Goal: Task Accomplishment & Management: Use online tool/utility

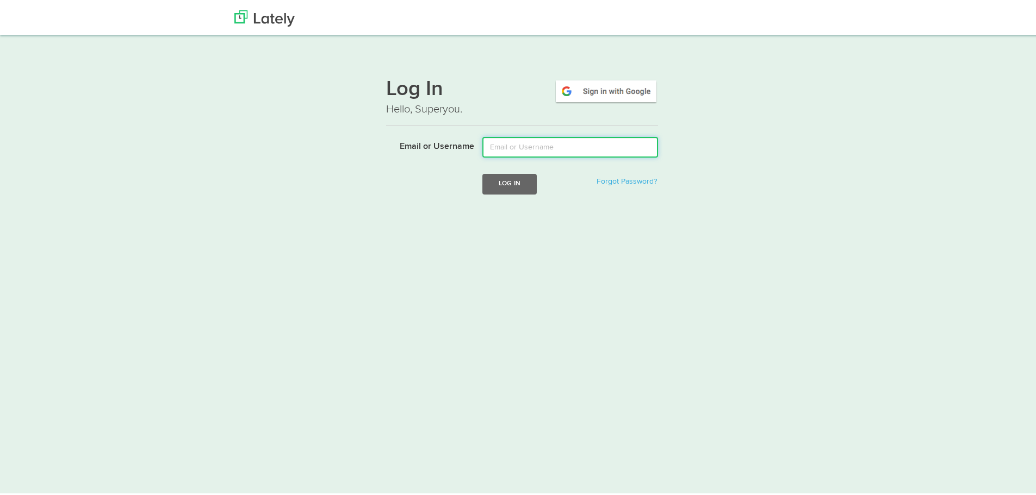
click at [537, 148] on input "Email or Username" at bounding box center [570, 145] width 176 height 21
type input "tshort@kensingtonassetmanagement.com"
click at [509, 189] on button "Log In" at bounding box center [509, 182] width 54 height 20
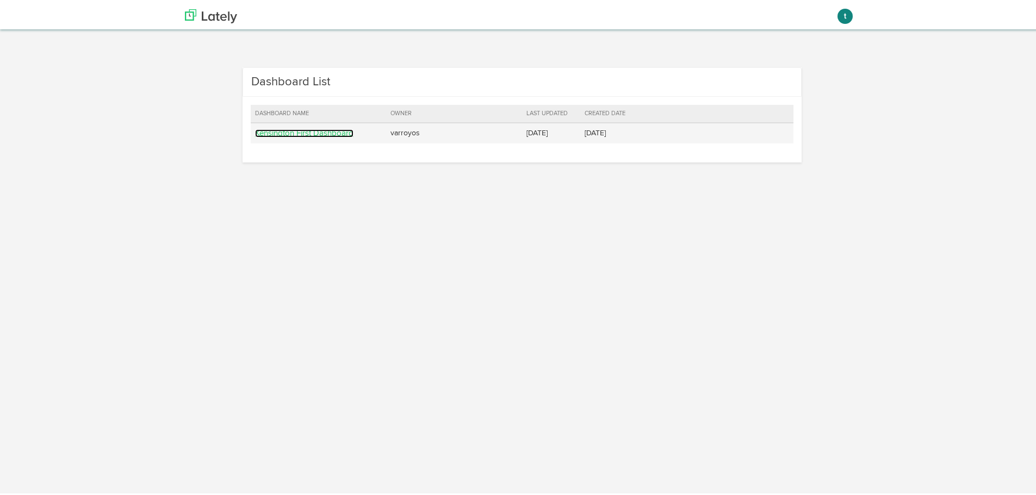
click at [265, 133] on link "Kensington First Dashboard" at bounding box center [304, 131] width 98 height 8
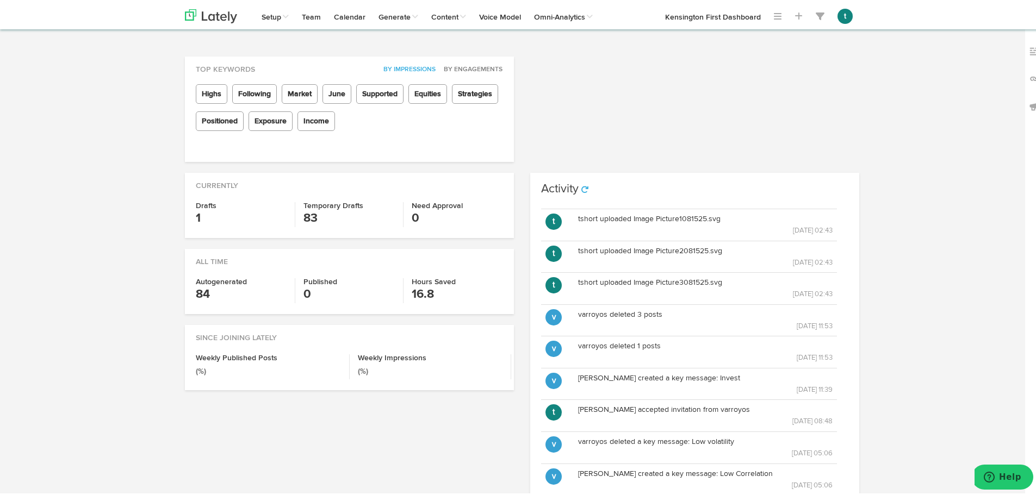
click at [196, 218] on h3 "1" at bounding box center [241, 216] width 91 height 17
click at [412, 205] on h4 "Need Approval" at bounding box center [457, 204] width 91 height 8
click at [305, 290] on h3 "0" at bounding box center [348, 292] width 91 height 17
click at [660, 230] on p "[DATE] 02:43" at bounding box center [705, 228] width 255 height 12
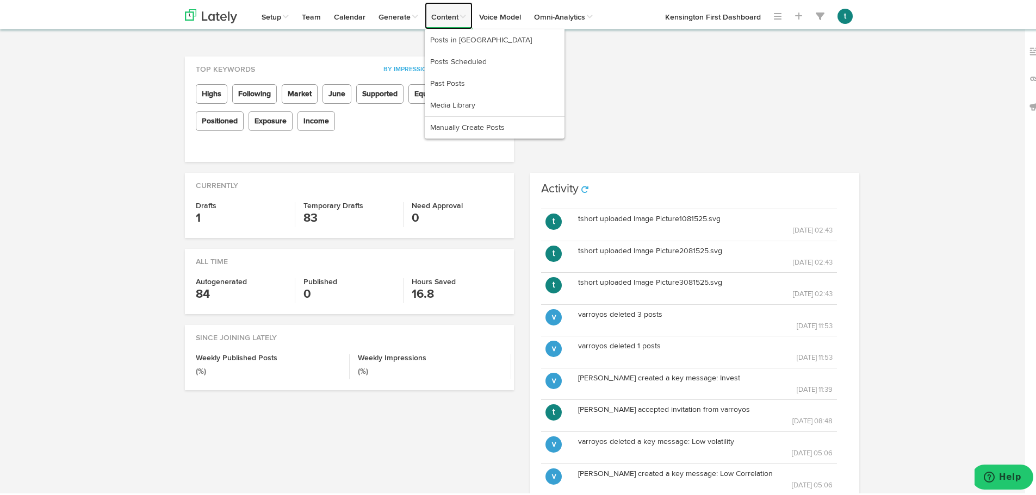
click at [441, 13] on link "Content" at bounding box center [449, 13] width 48 height 27
click at [474, 123] on link "Manually Create Posts" at bounding box center [495, 126] width 140 height 22
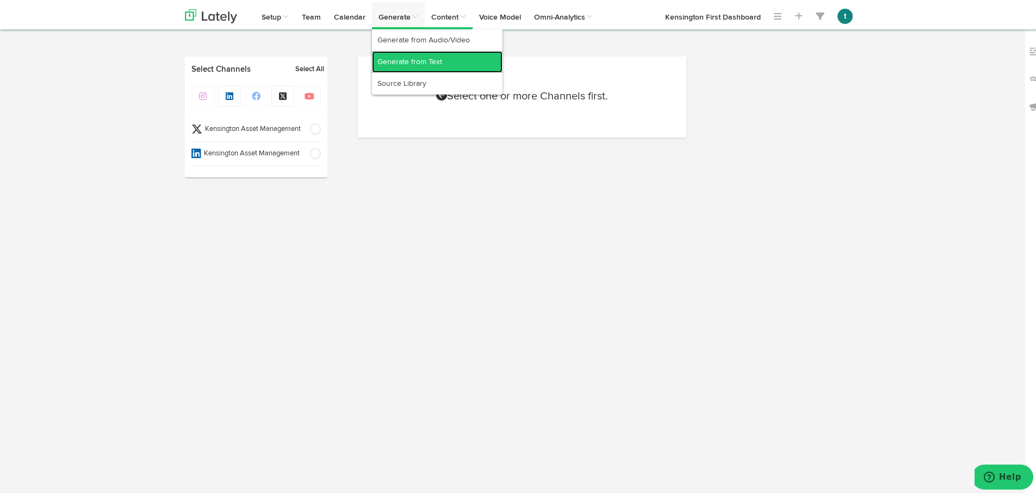
click at [443, 56] on link "Generate from Text" at bounding box center [437, 60] width 131 height 22
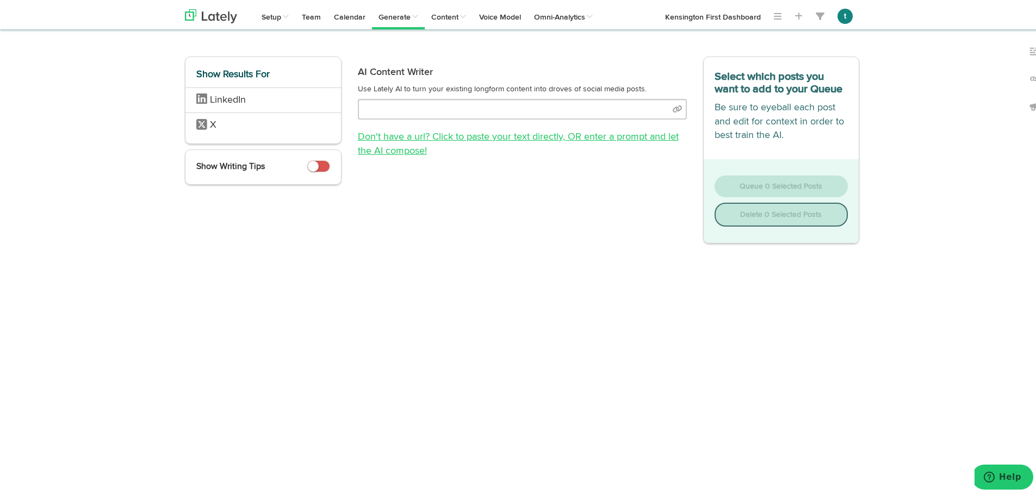
click at [466, 135] on link "Don't have a url? Click to paste your text directly , OR enter a prompt and let…" at bounding box center [518, 142] width 321 height 24
click at [415, 132] on link "Don't have a url? Click to paste your text directly , OR enter a prompt and let…" at bounding box center [518, 142] width 321 height 24
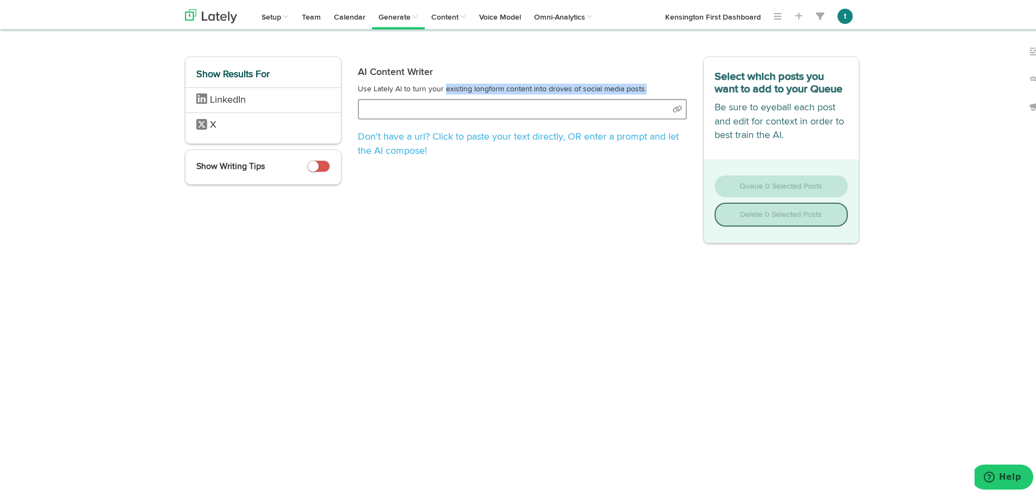
drag, startPoint x: 439, startPoint y: 91, endPoint x: 426, endPoint y: 103, distance: 17.7
click at [430, 100] on div "AI Content Writer Use Lately AI to turn your existing longform content into dro…" at bounding box center [522, 107] width 345 height 106
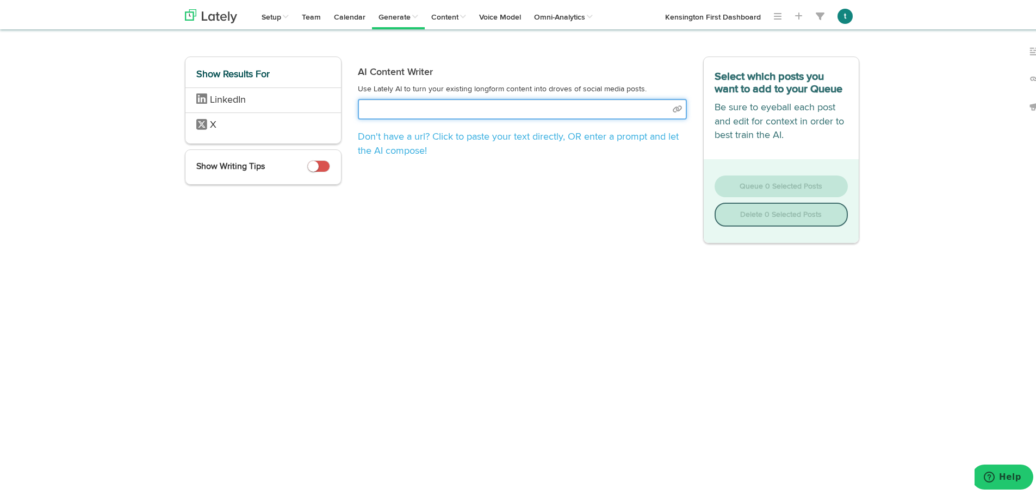
click at [419, 107] on input "text" at bounding box center [522, 107] width 329 height 21
select select "natural"
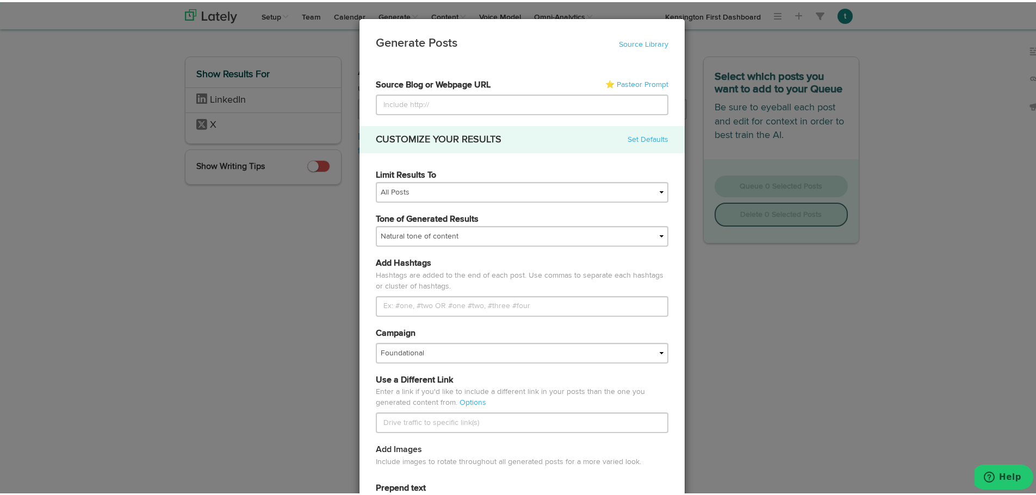
click at [666, 105] on form "6882758554fa901353831d06 6882758554fa901353831d0e 68838b1c54fa9013538337b6 Kens…" at bounding box center [522, 394] width 293 height 635
click at [620, 85] on link "⭐ Paste or Prompt" at bounding box center [636, 82] width 63 height 11
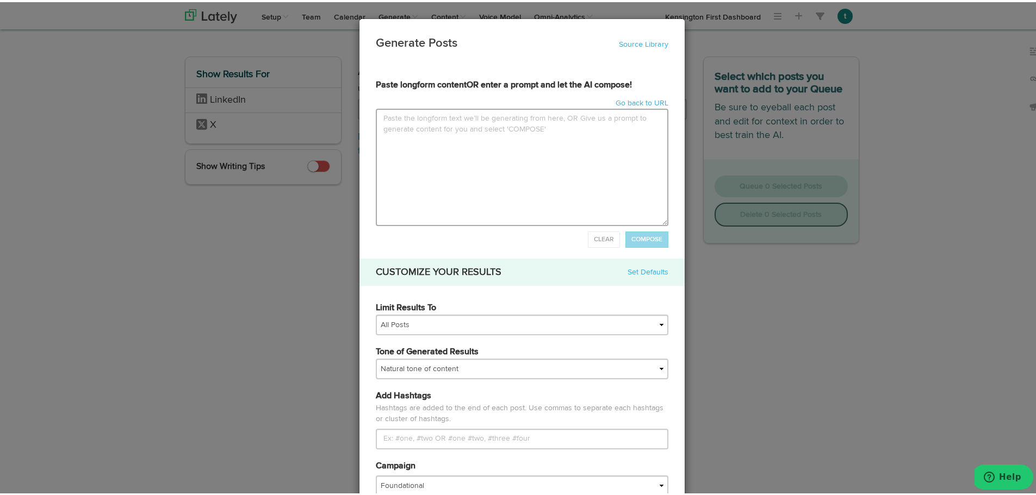
click at [491, 143] on textarea at bounding box center [522, 165] width 293 height 117
type input "Lor ipsumd sita co 2554 adipi elit seddo eiusm te inci utlabo, etdolo magnaaliq…"
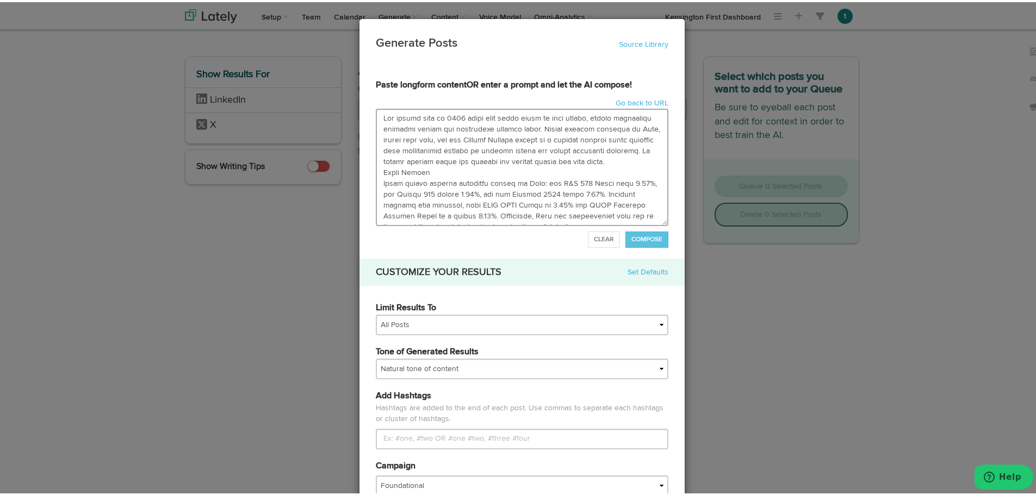
scroll to position [671, 0]
type textarea "Lor ipsumd sita co 5547 adipi elit seddo eiusm te inci utlabo, etdolo magnaaliq…"
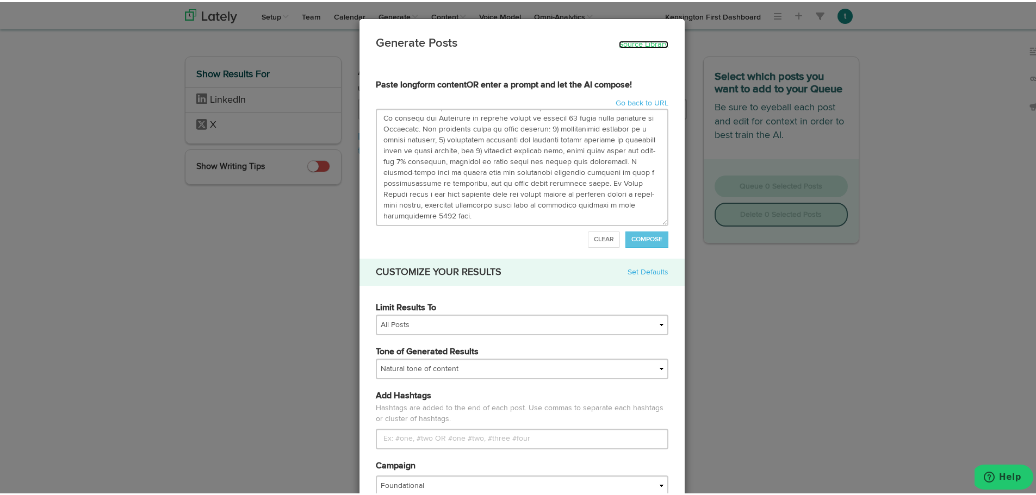
click at [633, 40] on link "Source Library" at bounding box center [643, 43] width 49 height 8
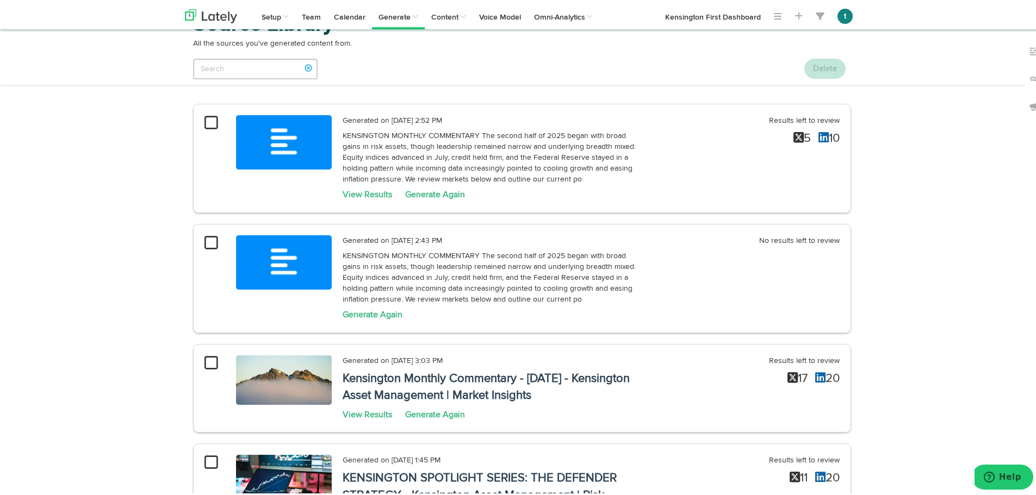
scroll to position [40, 0]
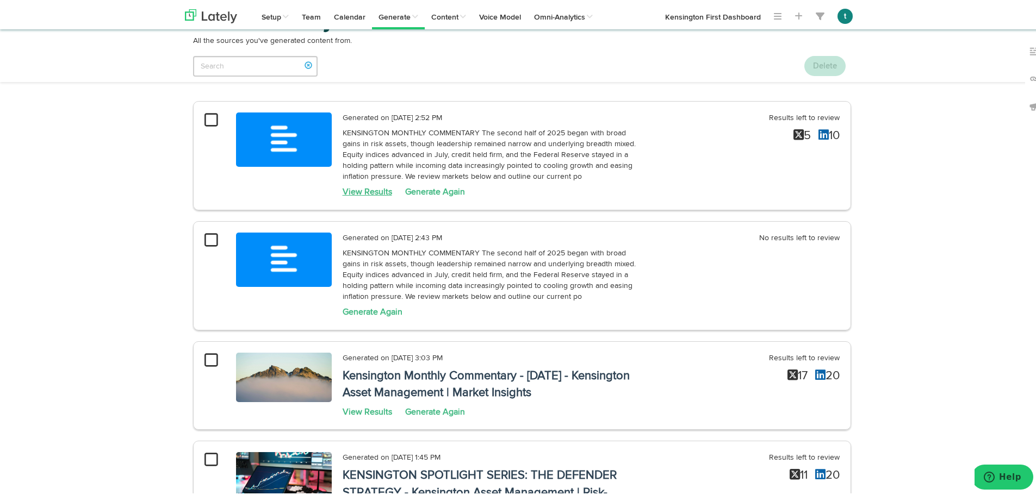
click at [348, 191] on link "View Results" at bounding box center [367, 190] width 49 height 9
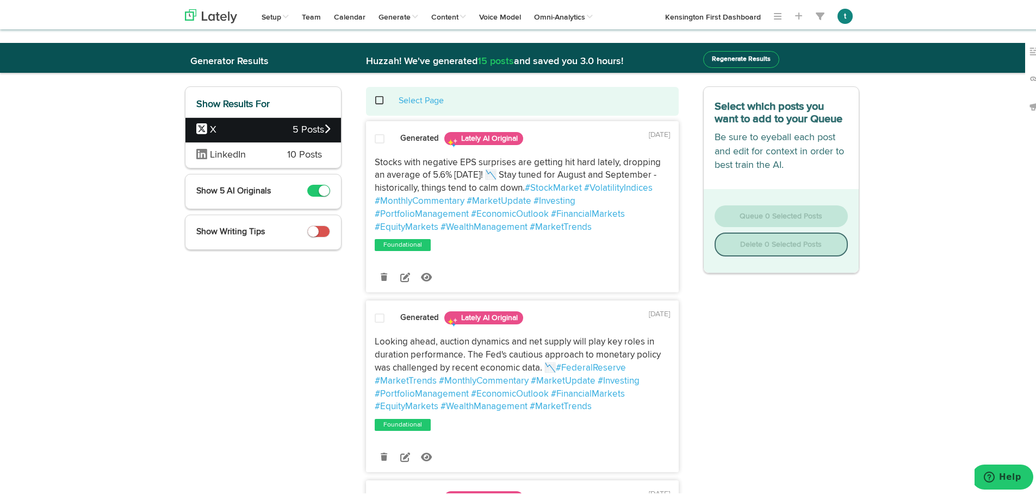
click at [249, 158] on span "LinkedIn" at bounding box center [233, 153] width 75 height 14
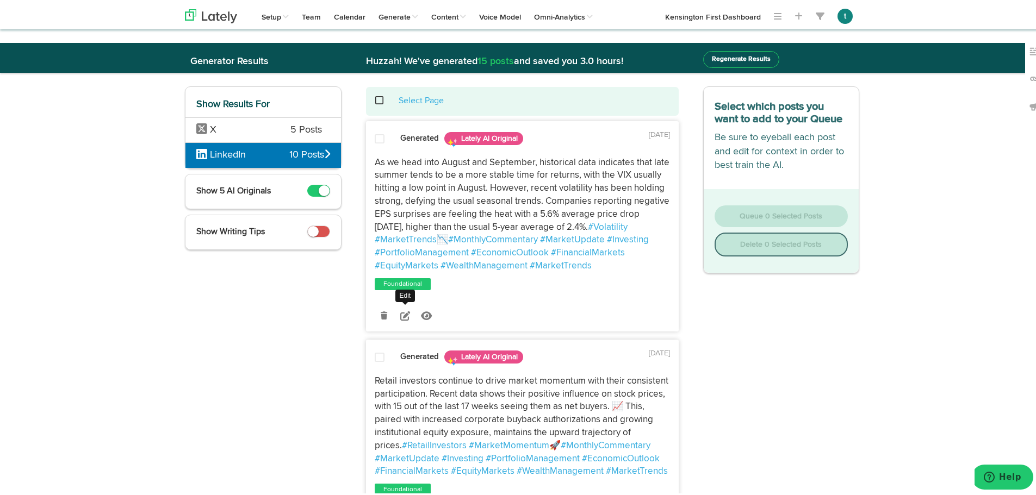
click at [400, 315] on icon at bounding box center [405, 314] width 10 height 10
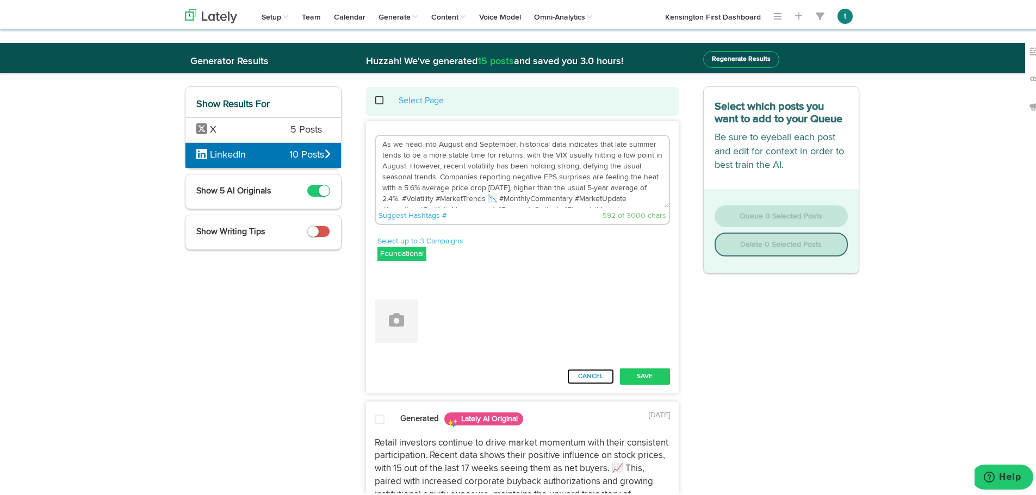
click at [592, 374] on button "Cancel" at bounding box center [591, 375] width 48 height 16
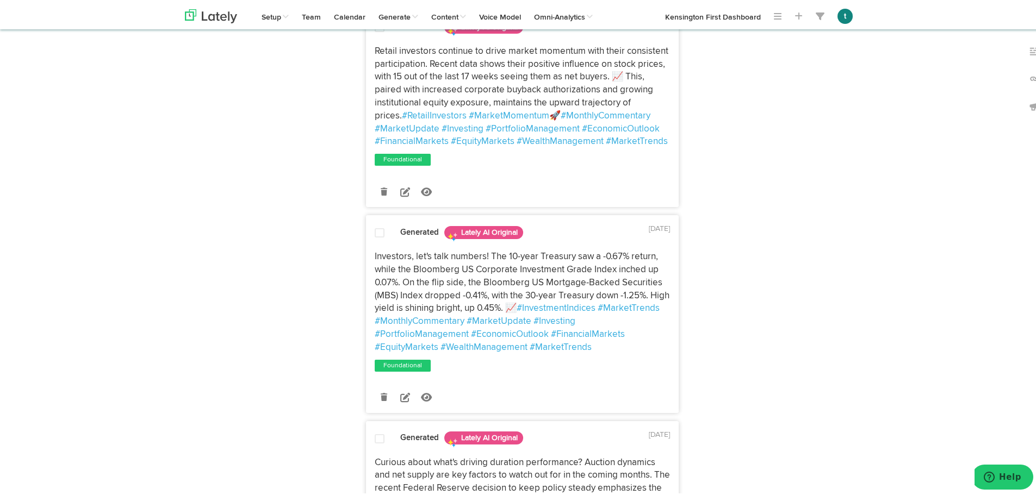
scroll to position [13, 0]
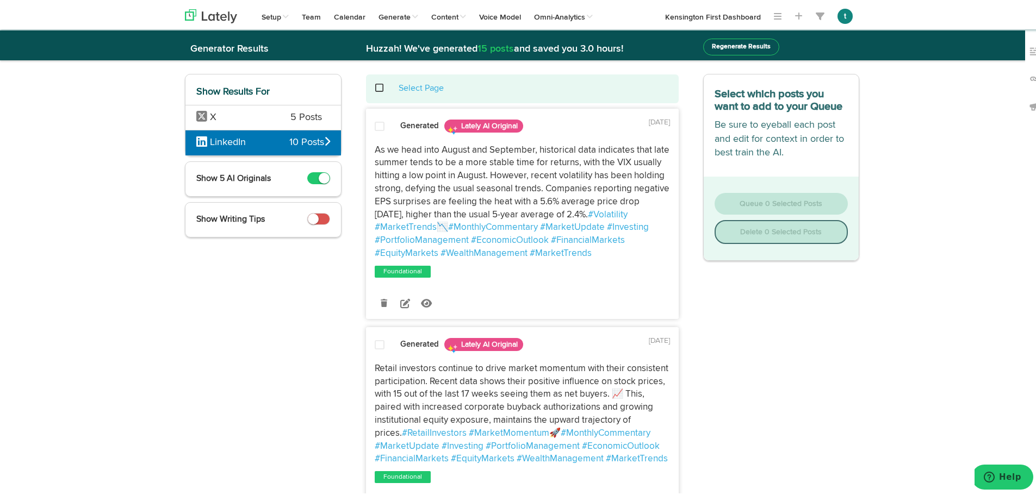
click at [257, 119] on span "X" at bounding box center [235, 116] width 78 height 14
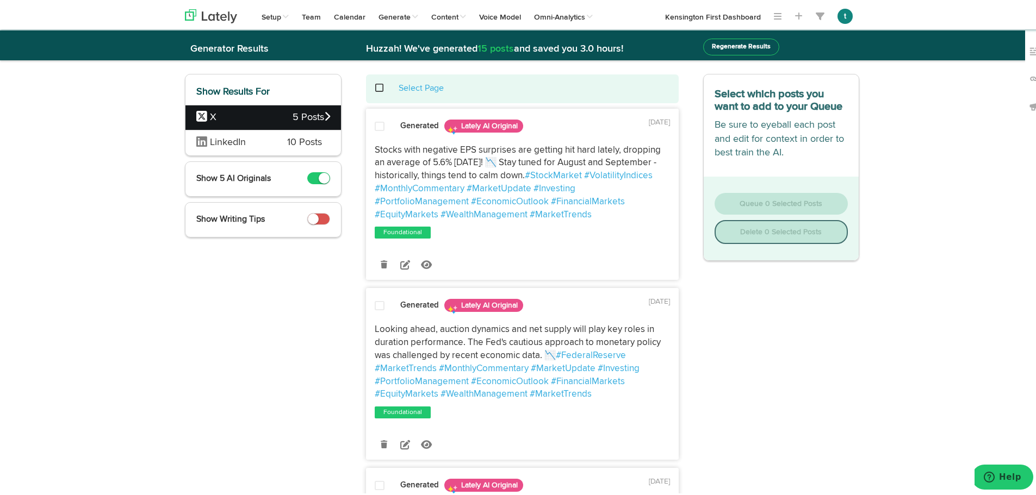
click at [324, 118] on icon at bounding box center [327, 114] width 6 height 10
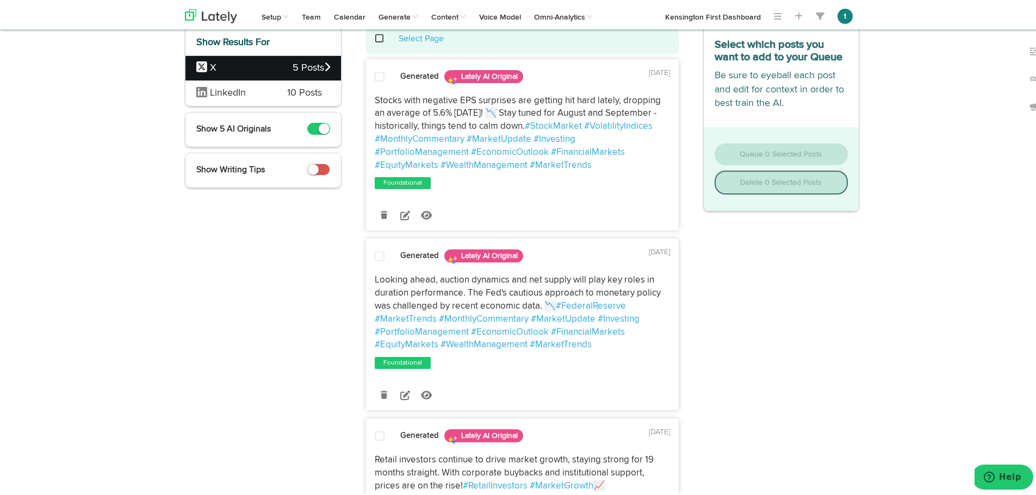
scroll to position [0, 0]
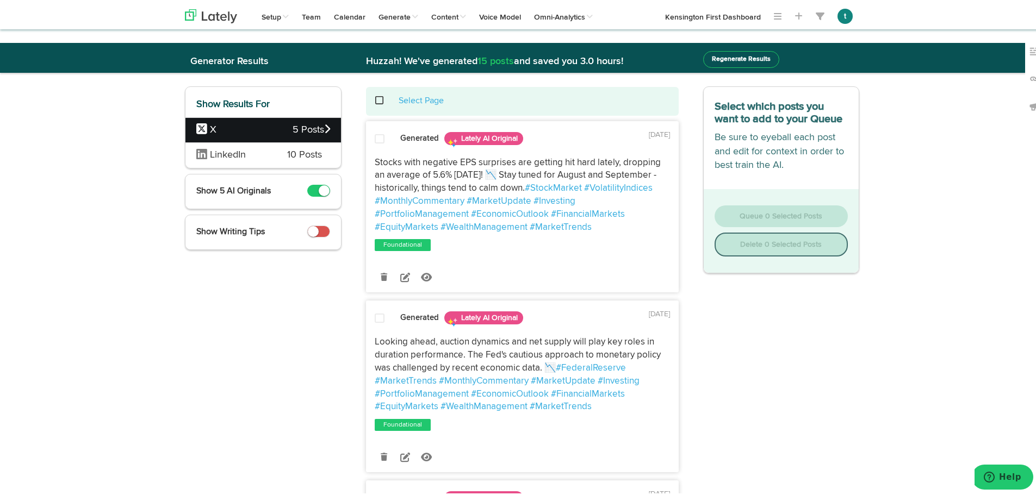
click at [731, 57] on button "Regenerate Results" at bounding box center [741, 57] width 76 height 17
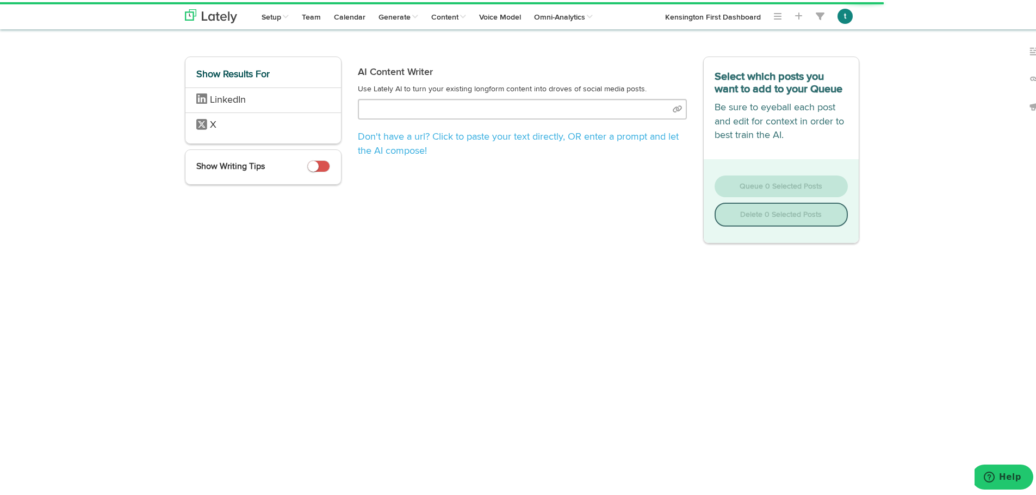
type input "LOREMIPSUM DOLORSI AMETCONSECTet adipis elit se 1142 doeiu temp incid utlab et …"
select select "10"
select select "natural"
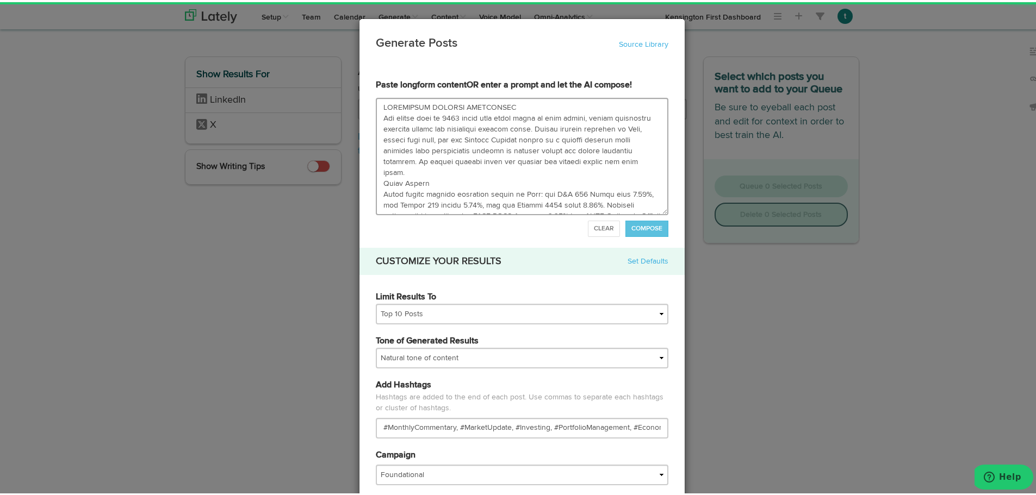
scroll to position [674, 0]
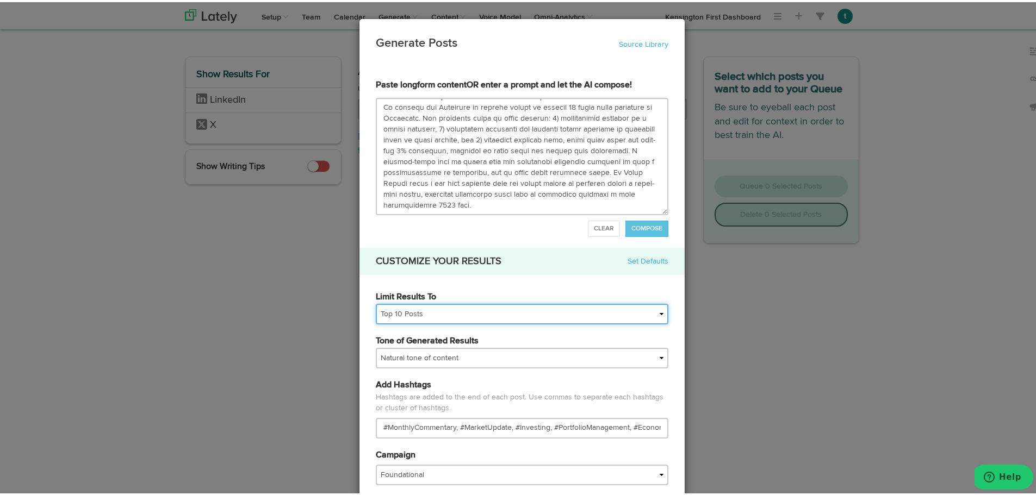
click at [485, 308] on select "All Posts Top 30 Posts Top 25 Posts Top 20 Posts Top 15 Posts Top 10 Posts" at bounding box center [522, 312] width 293 height 21
select select "30"
click at [376, 302] on select "All Posts Top 30 Posts Top 25 Posts Top 20 Posts Top 15 Posts Top 10 Posts" at bounding box center [522, 312] width 293 height 21
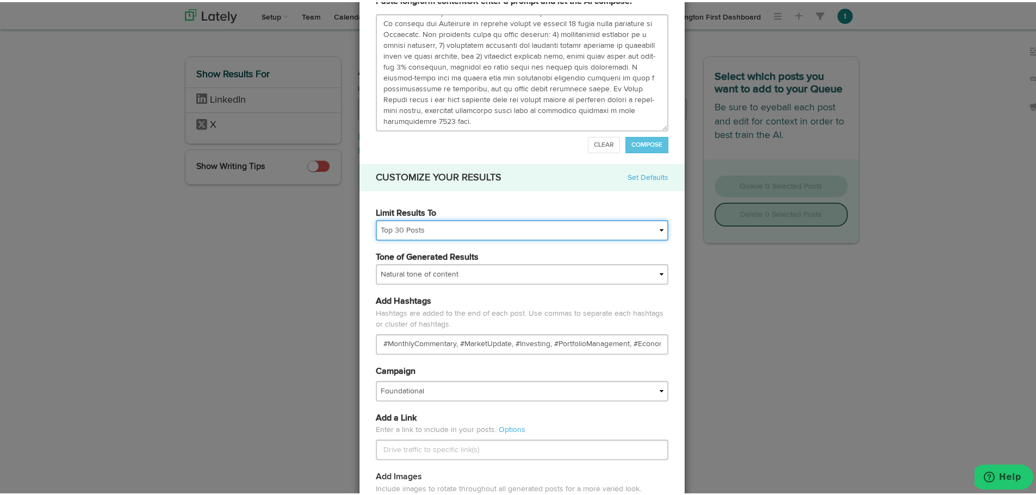
scroll to position [0, 0]
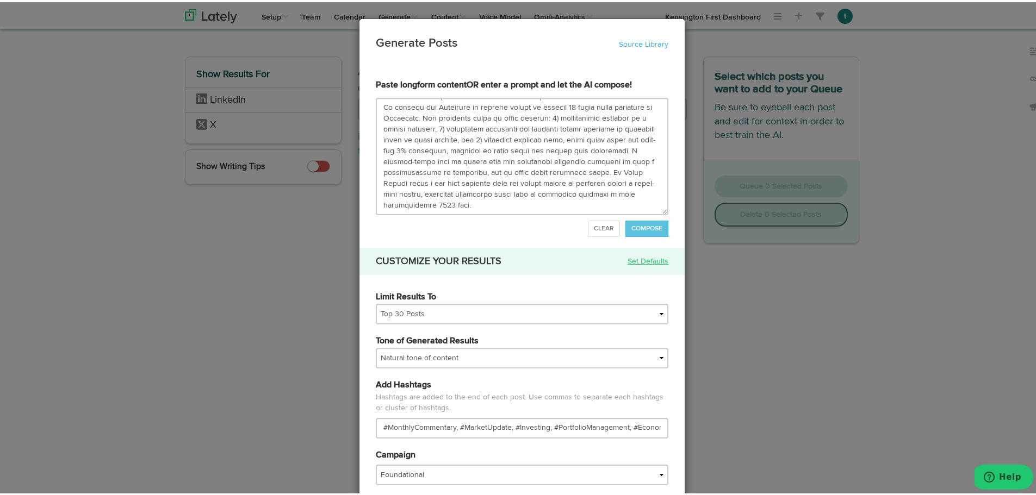
click at [637, 259] on link "Set Defaults" at bounding box center [648, 259] width 41 height 11
select select "natural"
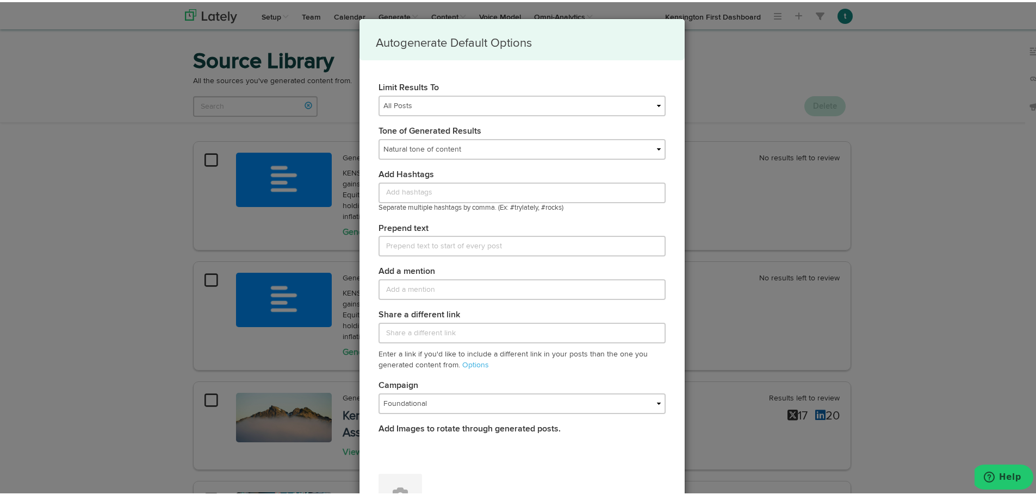
scroll to position [243, 0]
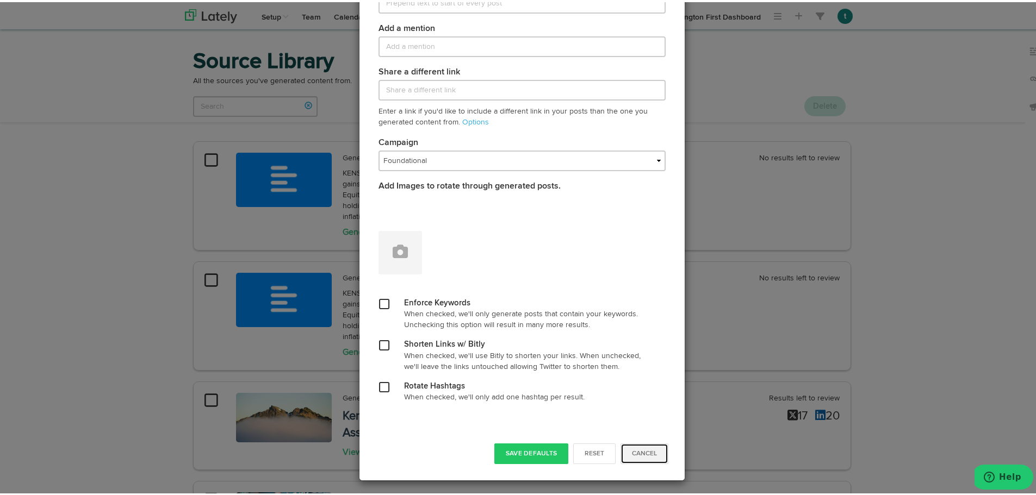
click at [639, 449] on button "Cancel" at bounding box center [645, 452] width 48 height 21
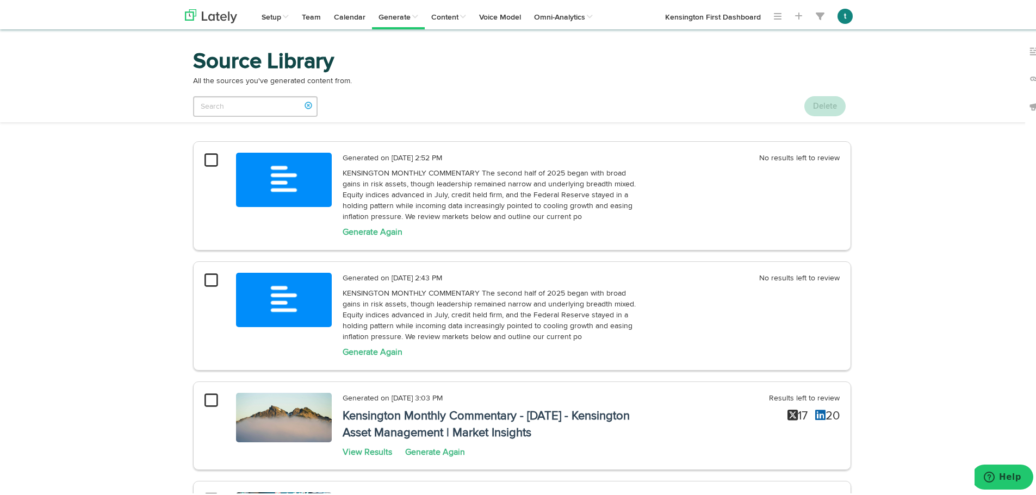
scroll to position [0, 0]
select select "10"
select select "natural"
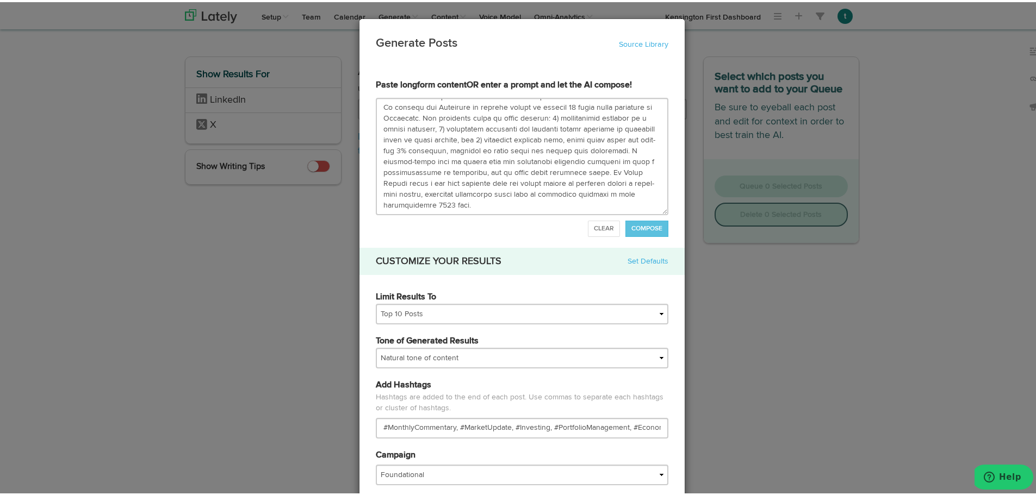
click at [851, 129] on div "Generate Posts Source Library 6882758554fa901353831d06 6882758554fa901353831d0e…" at bounding box center [522, 247] width 1044 height 495
click at [772, 358] on div "Generate Posts Source Library 6882758554fa901353831d06 6882758554fa901353831d0e…" at bounding box center [522, 247] width 1044 height 495
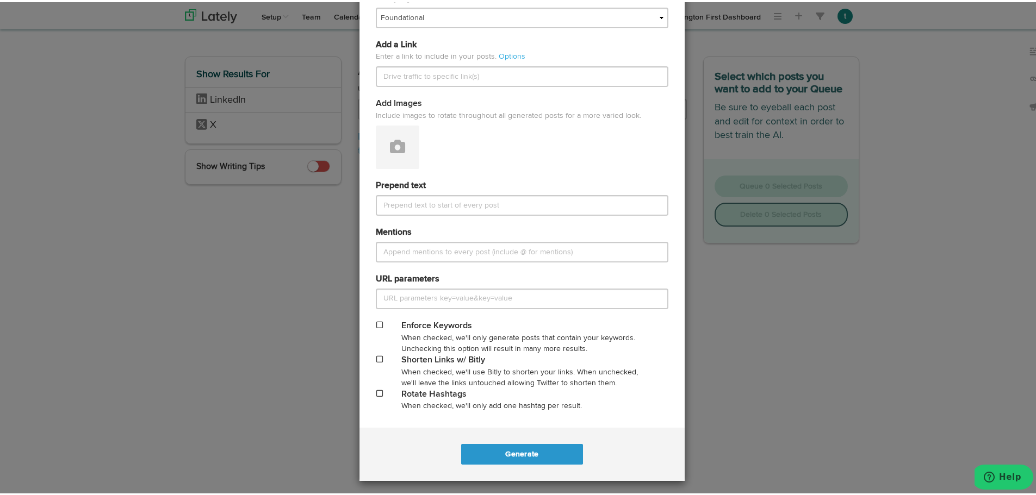
drag, startPoint x: 764, startPoint y: 128, endPoint x: 373, endPoint y: 447, distance: 504.8
drag, startPoint x: 373, startPoint y: 447, endPoint x: 671, endPoint y: 437, distance: 298.2
click at [671, 437] on div "Generate .." at bounding box center [522, 452] width 325 height 53
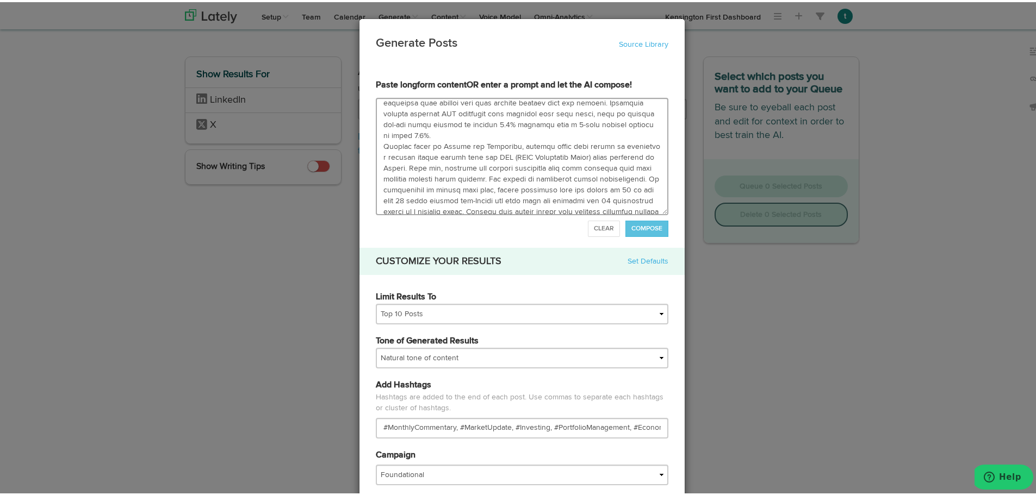
scroll to position [674, 0]
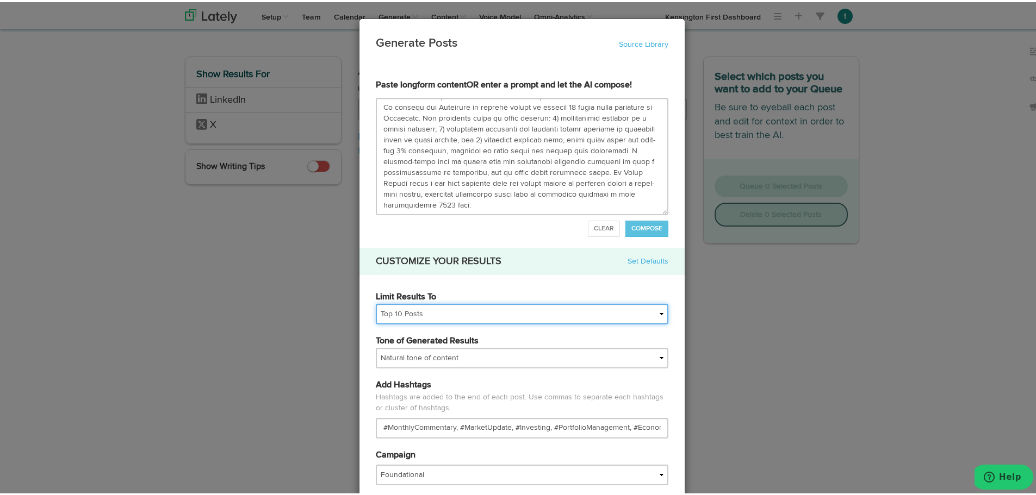
click at [524, 314] on select "All Posts Top 30 Posts Top 25 Posts Top 20 Posts Top 15 Posts Top 10 Posts" at bounding box center [522, 312] width 293 height 21
select select
click at [376, 302] on select "All Posts Top 30 Posts Top 25 Posts Top 20 Posts Top 15 Posts Top 10 Posts" at bounding box center [522, 312] width 293 height 21
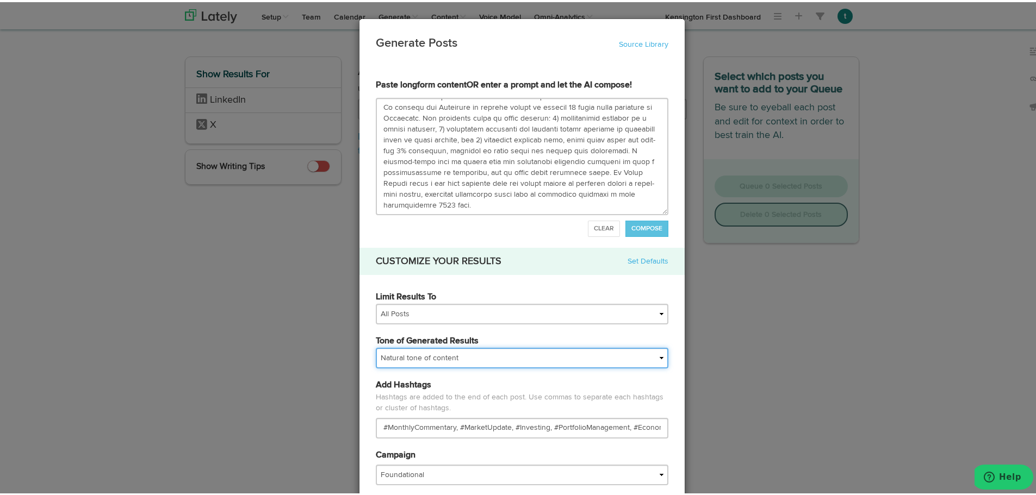
click at [448, 364] on select "My tone Official and professional Relaxed and conversational Light and humorous…" at bounding box center [522, 356] width 293 height 21
select select "professional"
click at [376, 346] on select "My tone Official and professional Relaxed and conversational Light and humorous…" at bounding box center [522, 356] width 293 height 21
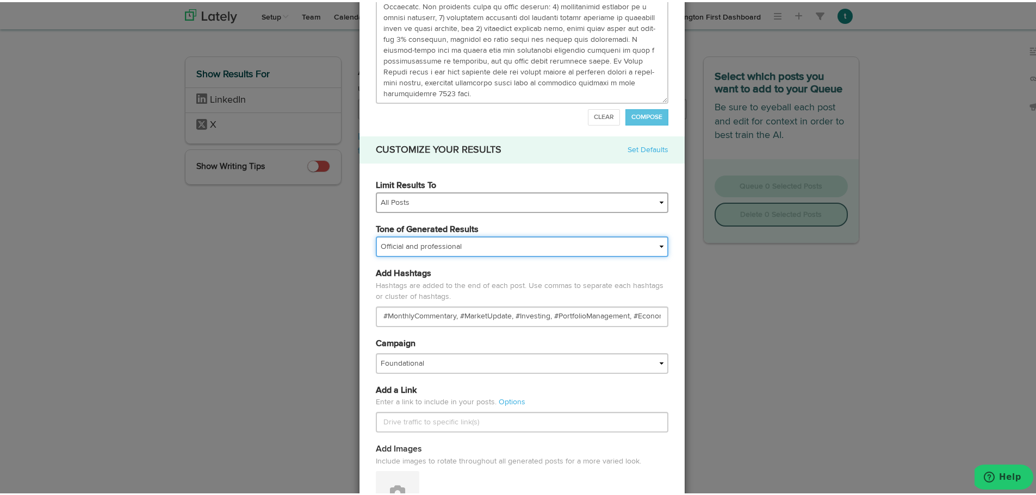
scroll to position [112, 0]
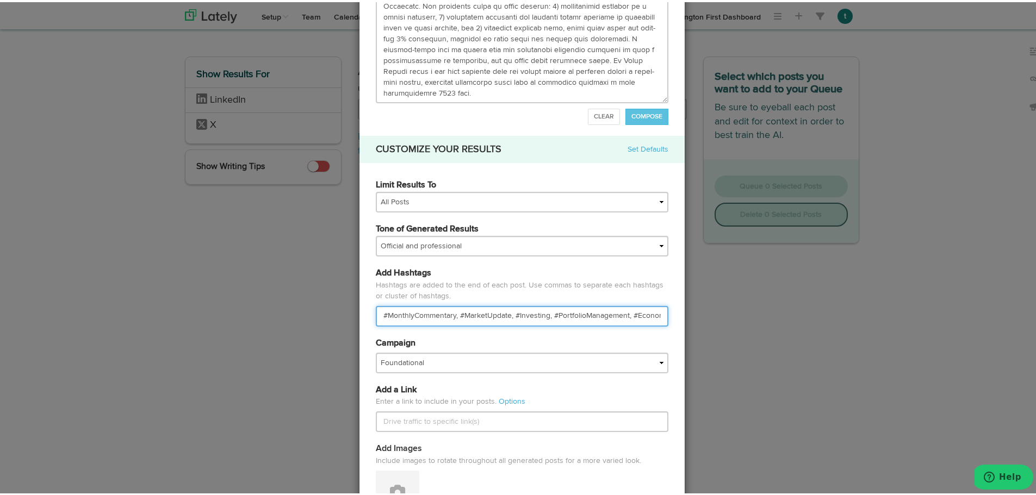
click at [469, 319] on input "#MonthlyCommentary, #MarketUpdate, #Investing, #PortfolioManagement, #EconomicO…" at bounding box center [522, 314] width 293 height 21
paste input "Happy [DATE], Autumn! If you don’t mind, could you please send me a copy of you…"
type input "Happy [DATE], Autumn! If you don’t mind, could you please send me a copy of you…"
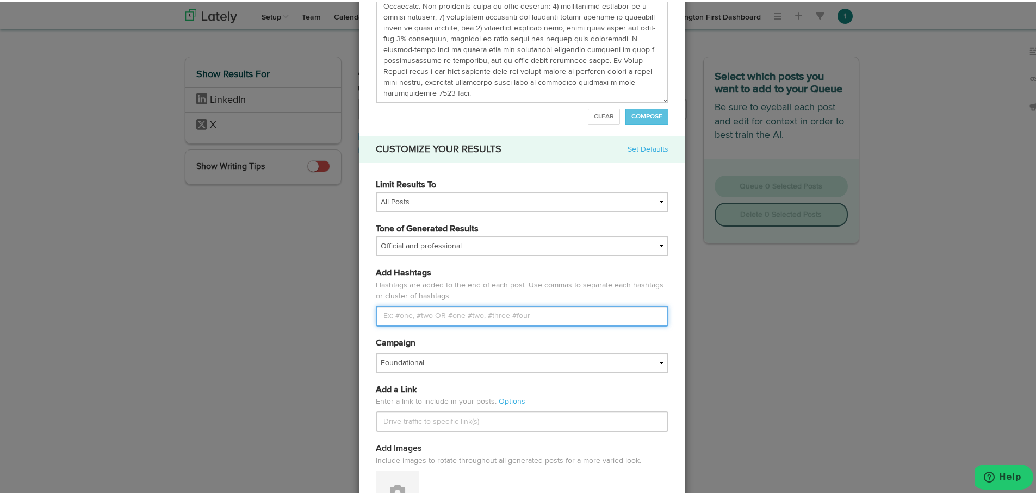
scroll to position [0, 0]
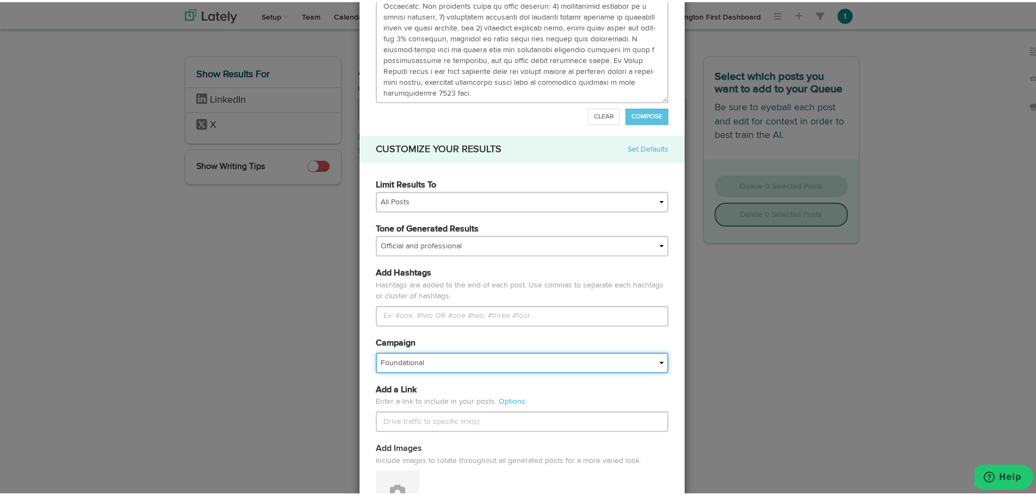
click at [460, 362] on select "Foundational IMPORTED" at bounding box center [522, 361] width 293 height 21
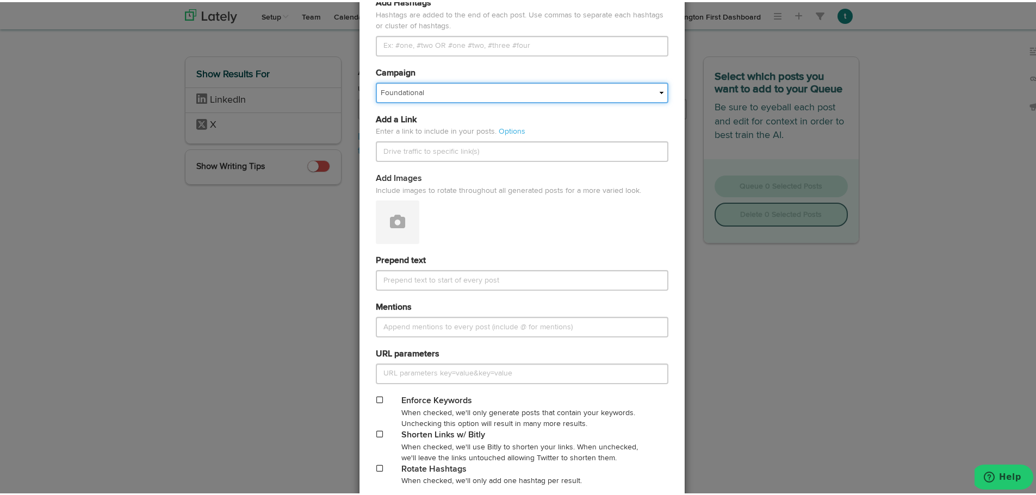
scroll to position [457, 0]
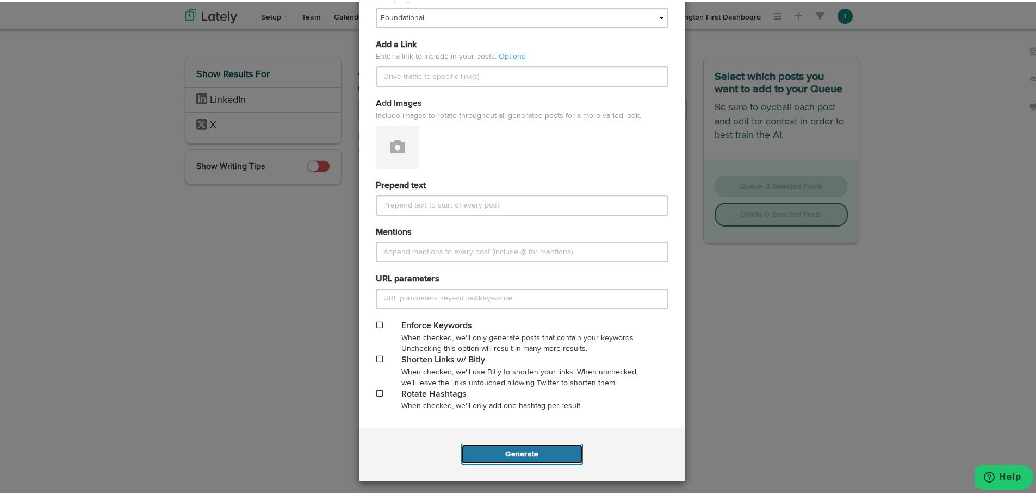
click at [512, 453] on button "Generate" at bounding box center [521, 452] width 121 height 21
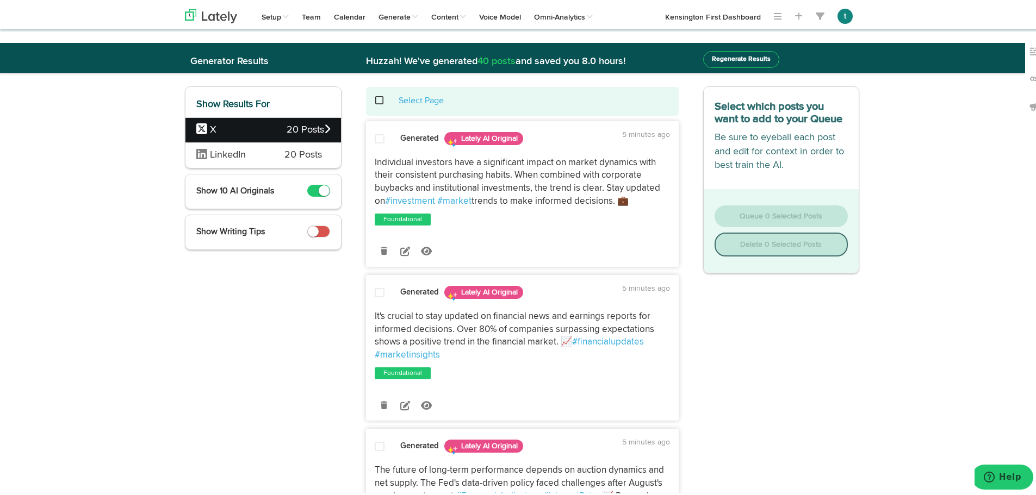
click at [631, 200] on p "Individual investors have a significant impact on market dynamics with their co…" at bounding box center [522, 180] width 295 height 52
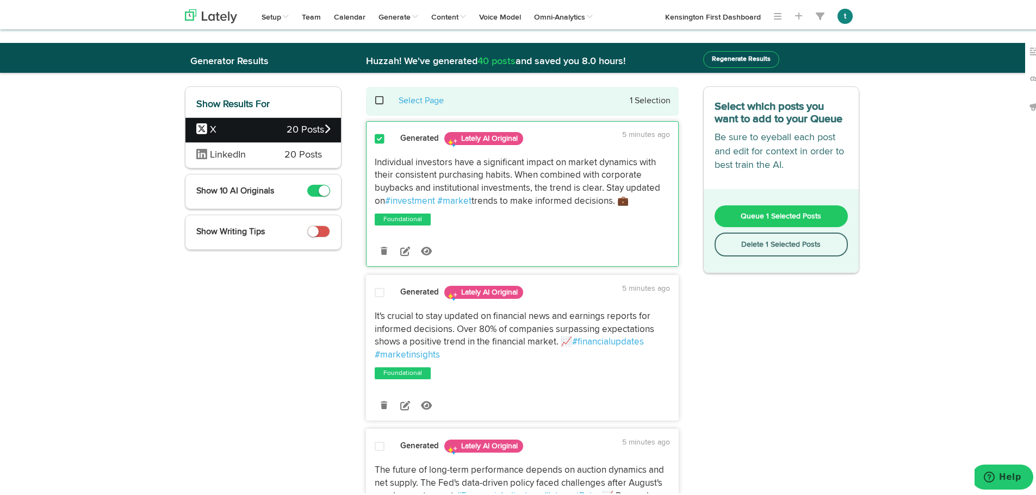
drag, startPoint x: 635, startPoint y: 197, endPoint x: 369, endPoint y: 164, distance: 268.0
click at [369, 164] on div "Individual investors have a significant impact on market dynamics with their co…" at bounding box center [523, 180] width 312 height 52
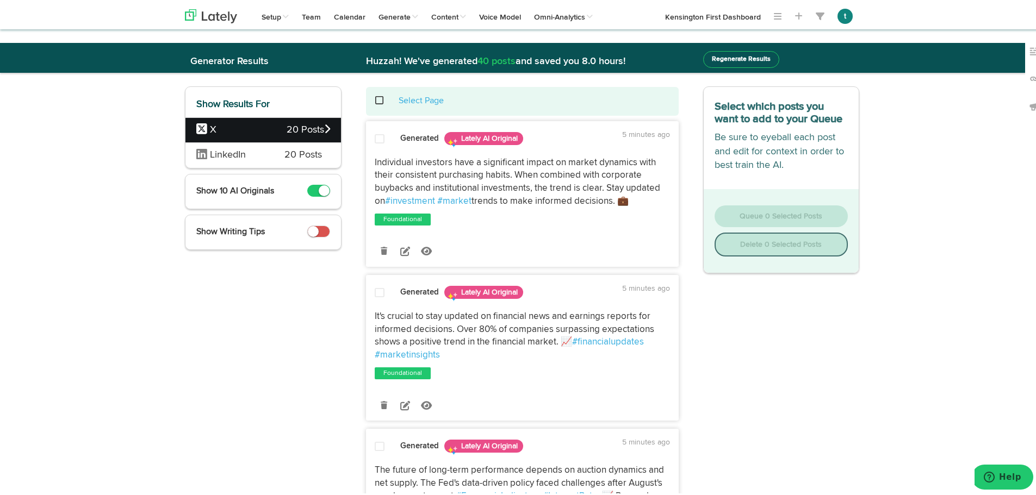
copy p "Individual investors have a significant impact on market dynamics with their co…"
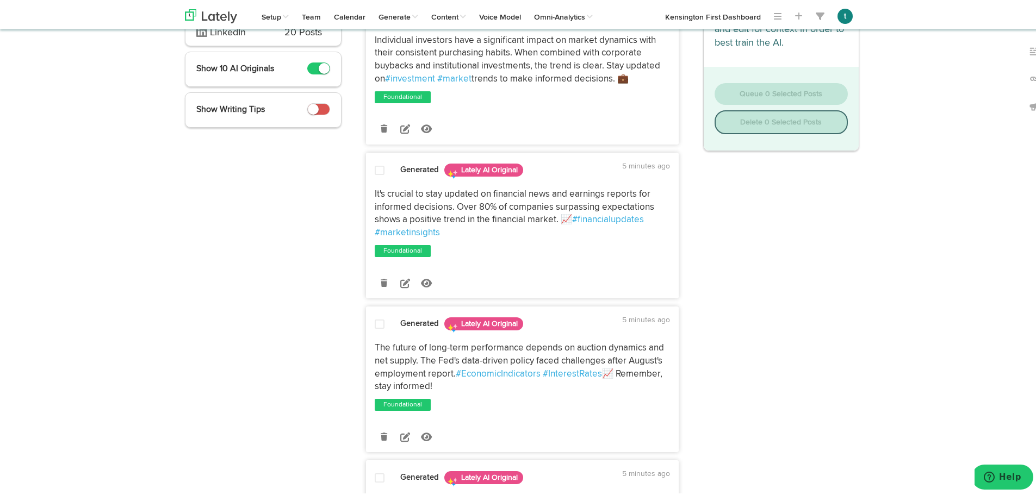
scroll to position [123, 0]
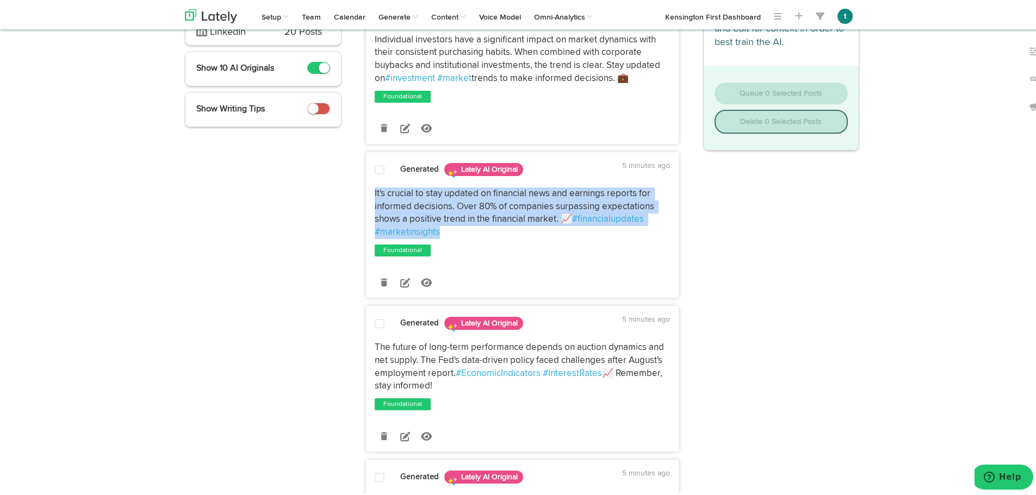
drag, startPoint x: 462, startPoint y: 231, endPoint x: 358, endPoint y: 194, distance: 109.8
copy p "It's crucial to stay updated on financial news and earnings reports for informe…"
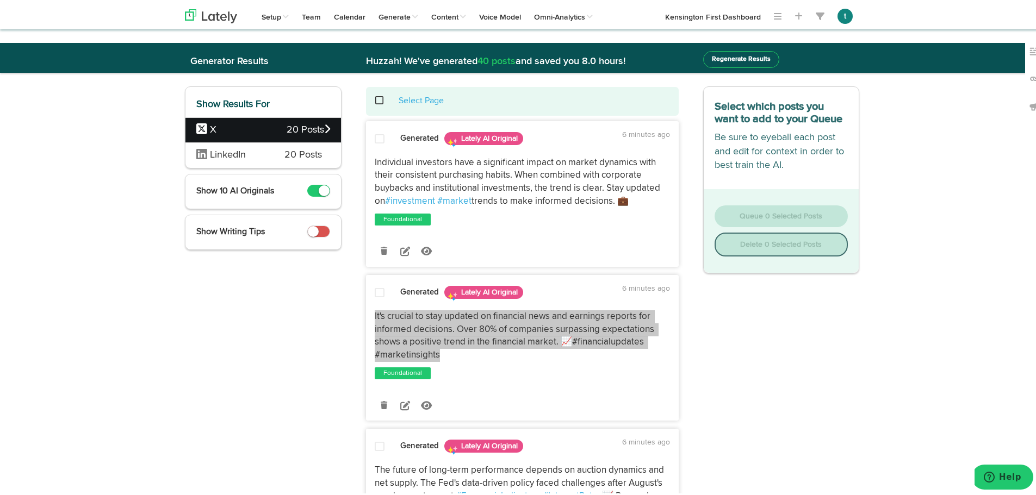
scroll to position [251, 0]
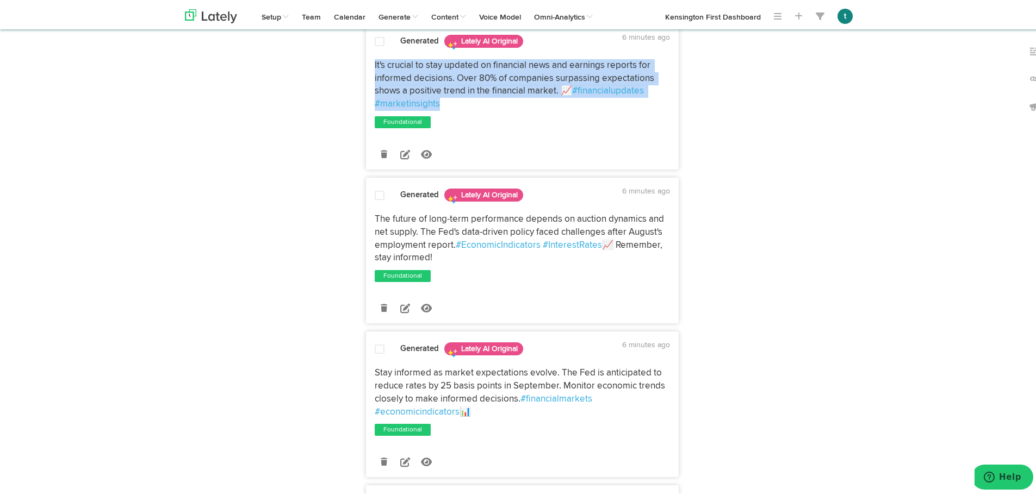
drag, startPoint x: 446, startPoint y: 258, endPoint x: 349, endPoint y: 216, distance: 105.5
copy p "The future of long-term performance depends on auction dynamics and net supply.…"
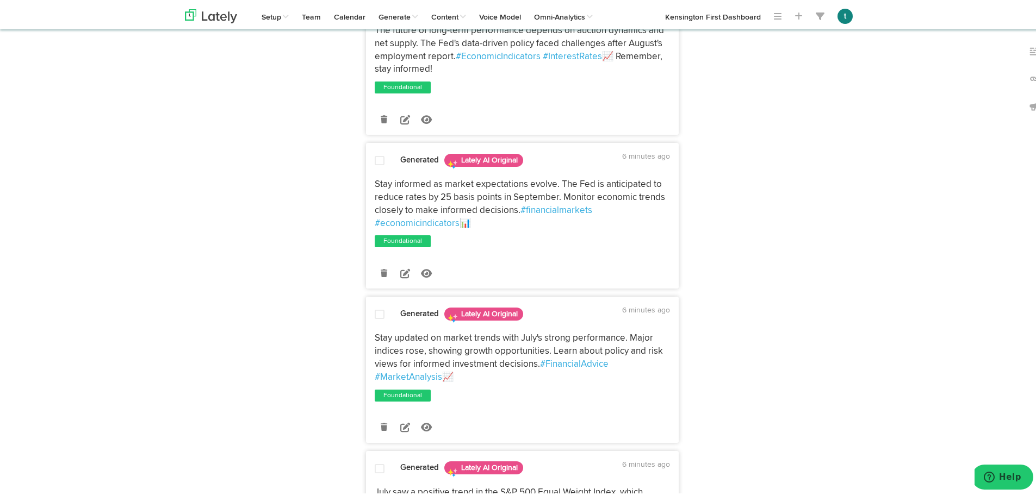
scroll to position [441, 0]
drag, startPoint x: 433, startPoint y: 213, endPoint x: 348, endPoint y: 182, distance: 90.1
click at [350, 182] on div "Select Page Generated Lately AI Original 6 minutes ago Individual investors hav…" at bounding box center [522, 405] width 345 height 1523
copy p "Stay informed as market expectations evolve. The Fed is anticipated to reduce r…"
drag, startPoint x: 473, startPoint y: 373, endPoint x: 366, endPoint y: 333, distance: 113.8
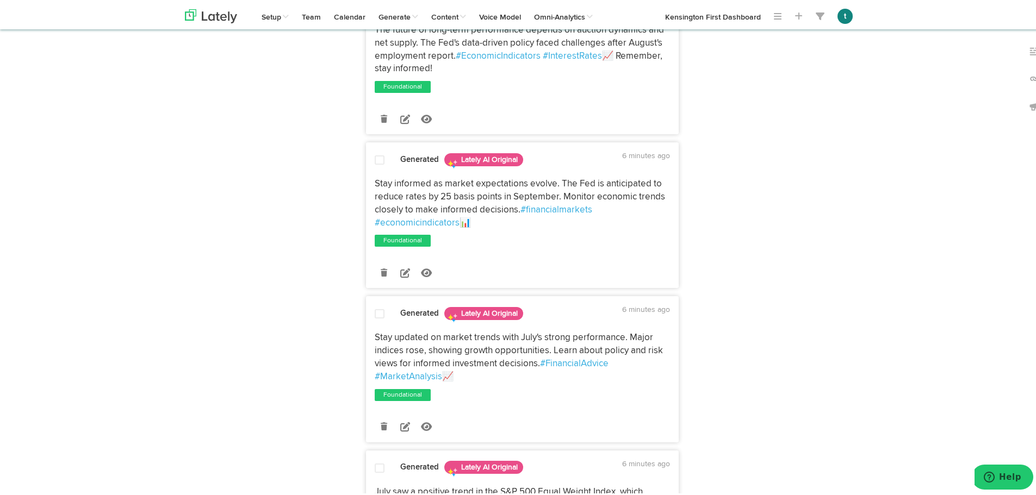
click at [367, 333] on div "Stay updated on market trends with July's strong performance. Major indices ros…" at bounding box center [523, 356] width 312 height 52
copy p "Stay updated on market trends with July's strong performance. Major indices ros…"
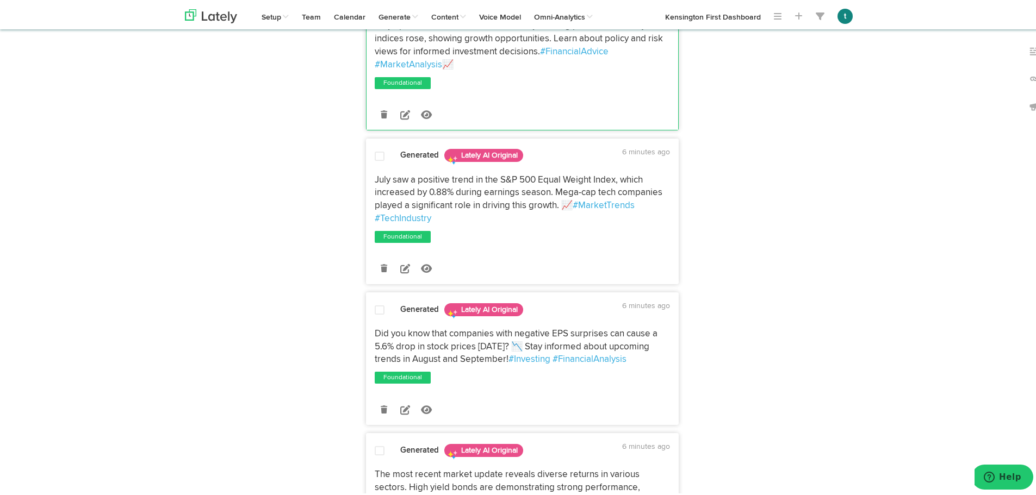
scroll to position [754, 0]
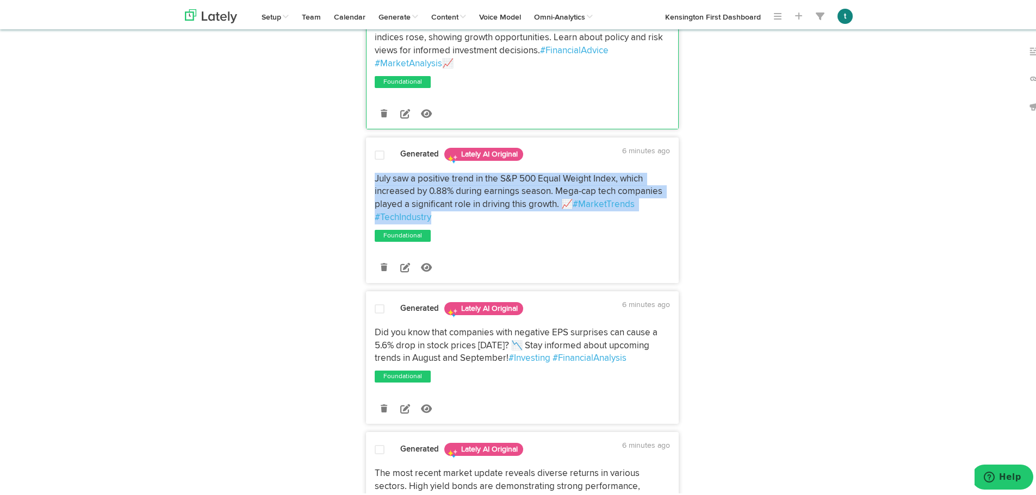
drag, startPoint x: 467, startPoint y: 220, endPoint x: 349, endPoint y: 177, distance: 125.3
click at [350, 177] on div "Select Page 1 Selection Generated Lately AI Original 6 minutes ago Individual i…" at bounding box center [522, 92] width 345 height 1523
copy p "July saw a positive trend in the S&P 500 Equal Weight Index, which increased by…"
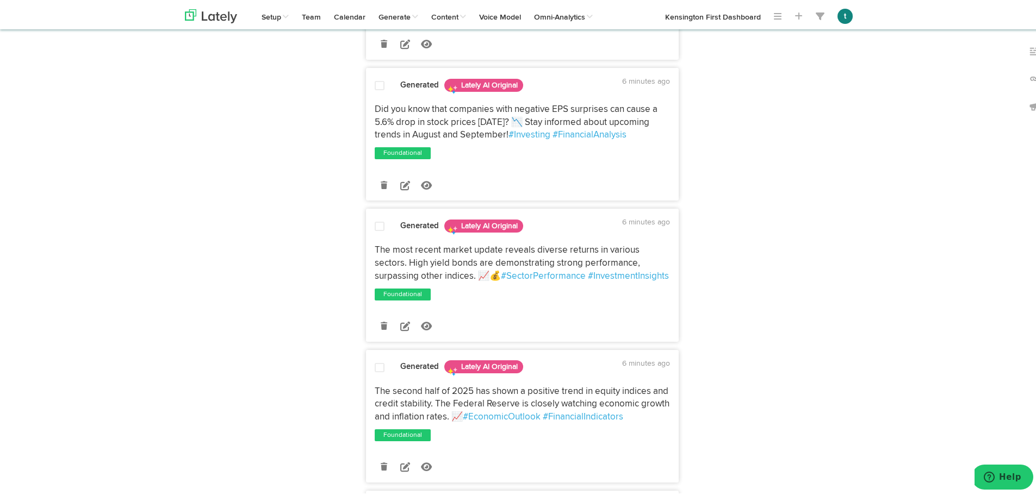
scroll to position [978, 0]
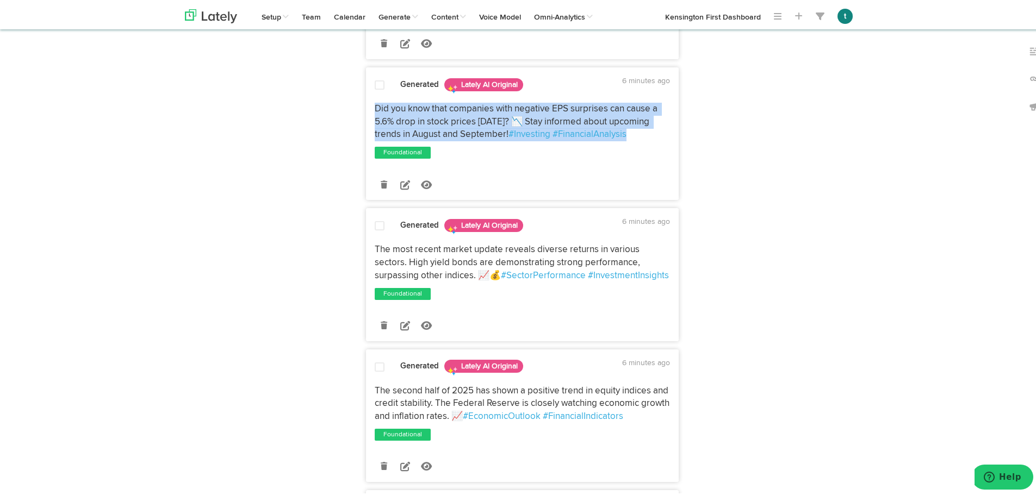
drag, startPoint x: 638, startPoint y: 129, endPoint x: 353, endPoint y: 106, distance: 286.0
copy p "Did you know that companies with negative EPS surprises can cause a 5.6% drop i…"
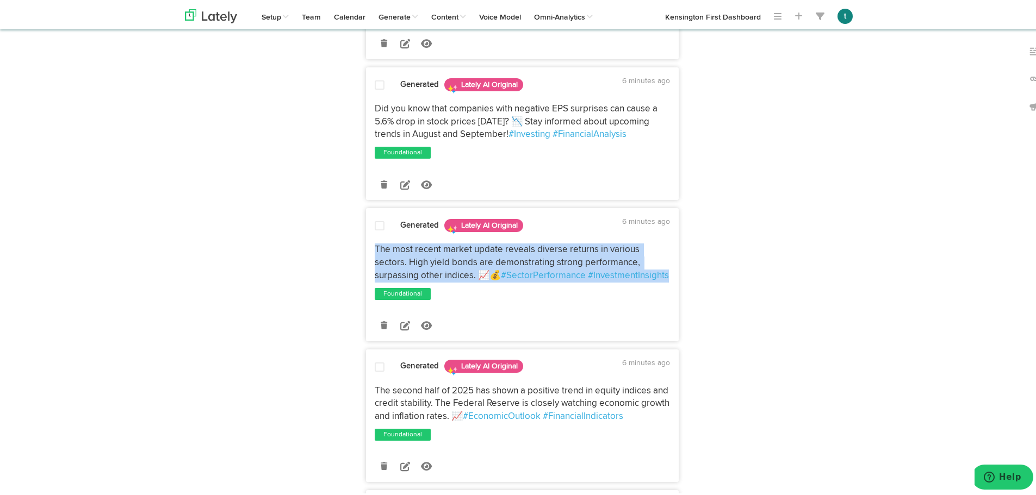
drag, startPoint x: 464, startPoint y: 284, endPoint x: 355, endPoint y: 249, distance: 114.4
copy p "The most recent market update reveals diverse returns in various sectors. High …"
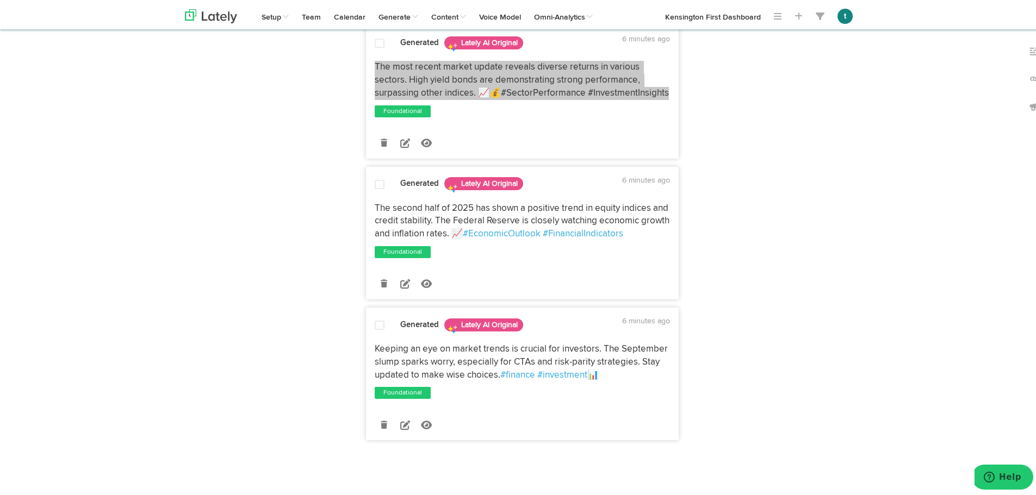
scroll to position [1172, 0]
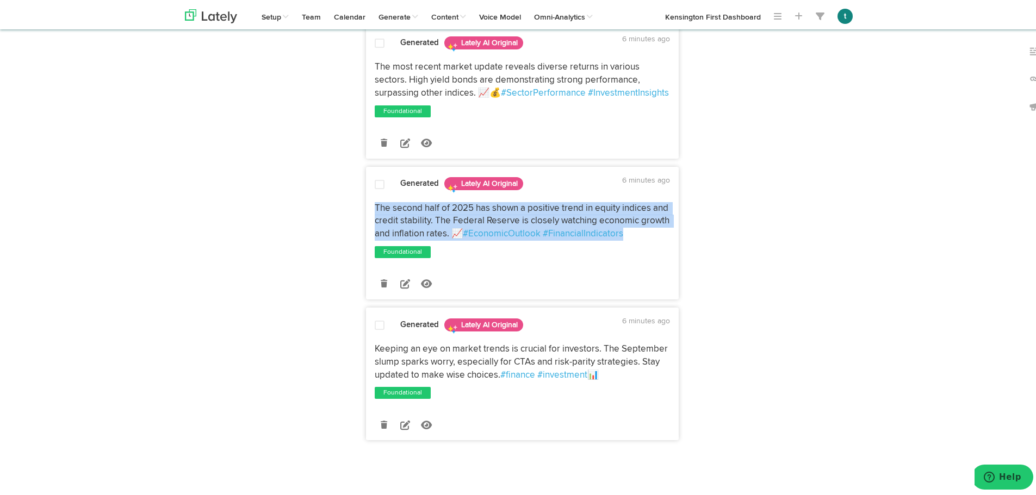
drag, startPoint x: 667, startPoint y: 237, endPoint x: 364, endPoint y: 212, distance: 304.5
click at [367, 212] on div "The second half of 2025 has shown a positive trend in equity indices and credit…" at bounding box center [523, 219] width 312 height 39
copy p "The second half of 2025 has shown a positive trend in equity indices and credit…"
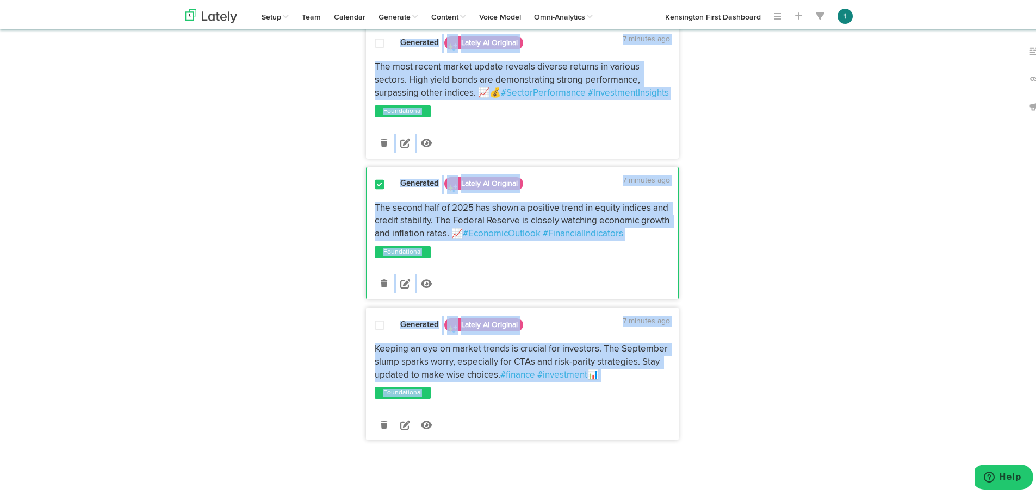
drag, startPoint x: 611, startPoint y: 389, endPoint x: 334, endPoint y: 342, distance: 281.0
click at [655, 386] on div "Keeping an eye on market trends is crucial for investors. The September slump s…" at bounding box center [523, 370] width 312 height 58
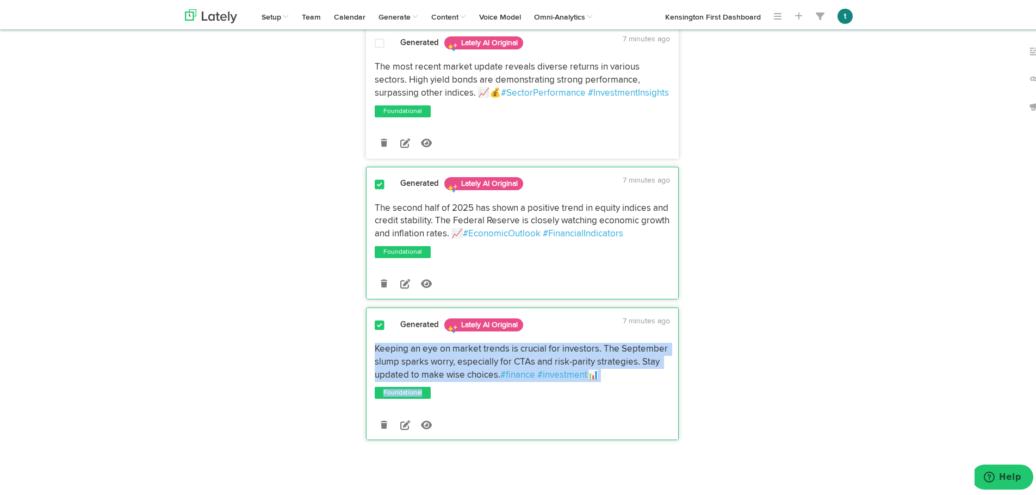
drag, startPoint x: 621, startPoint y: 382, endPoint x: 369, endPoint y: 350, distance: 253.9
click at [369, 350] on div "Keeping an eye on market trends is crucial for investors. The September slump s…" at bounding box center [523, 370] width 312 height 58
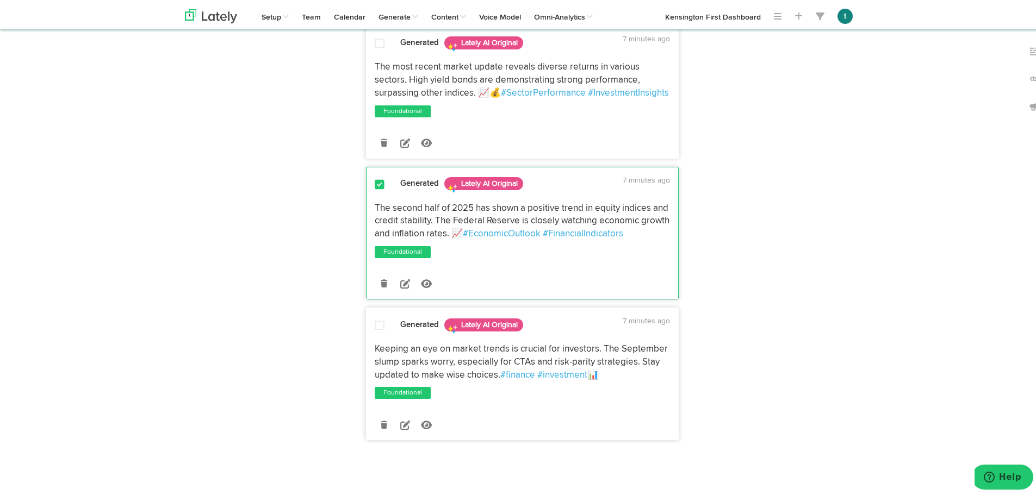
click at [652, 426] on div "Post Now Save As Draft to 0 Channels" at bounding box center [523, 422] width 312 height 19
drag, startPoint x: 369, startPoint y: 346, endPoint x: 617, endPoint y: 377, distance: 250.5
click at [617, 377] on div "Keeping an eye on market trends is crucial for investors. The September slump s…" at bounding box center [523, 360] width 312 height 39
copy p "Keeping an eye on market trends is crucial for investors. The September slump s…"
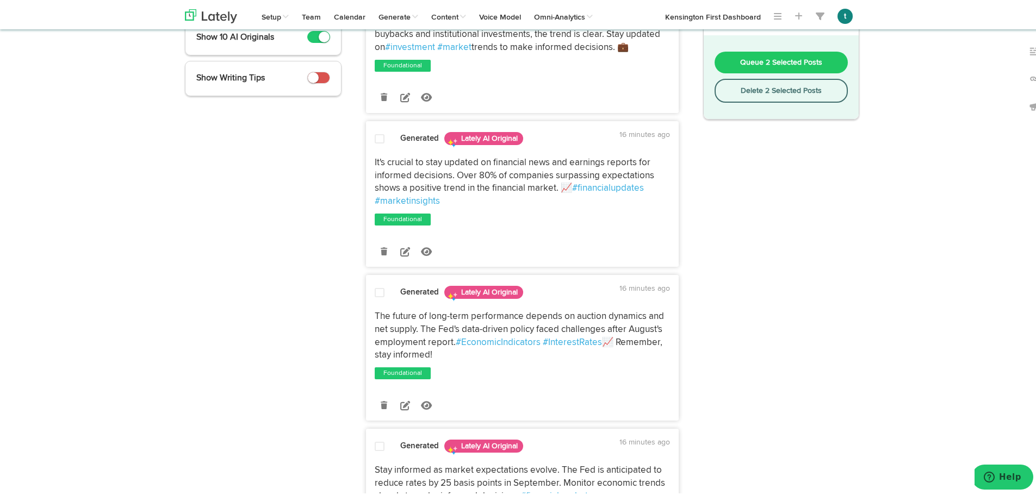
scroll to position [0, 0]
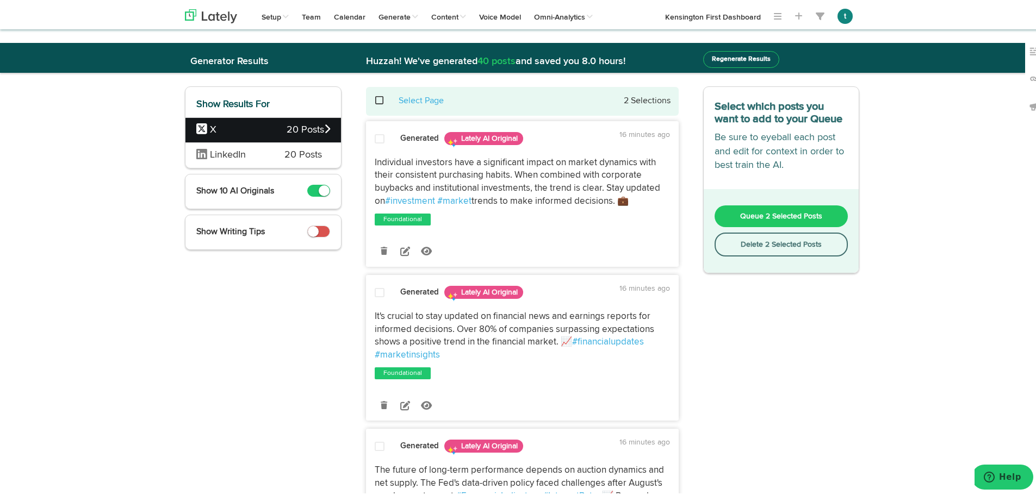
click at [374, 99] on span at bounding box center [385, 98] width 22 height 1
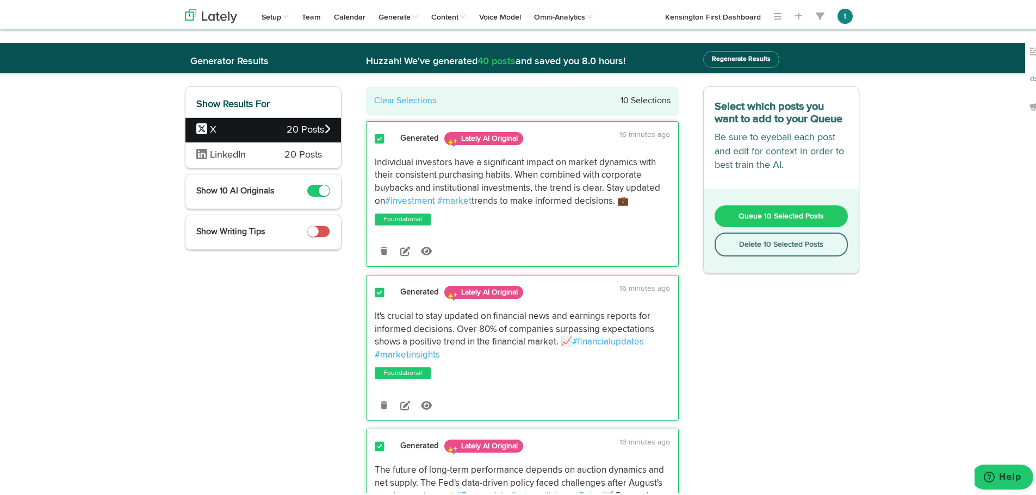
click at [374, 102] on link "Clear Selections" at bounding box center [405, 99] width 62 height 9
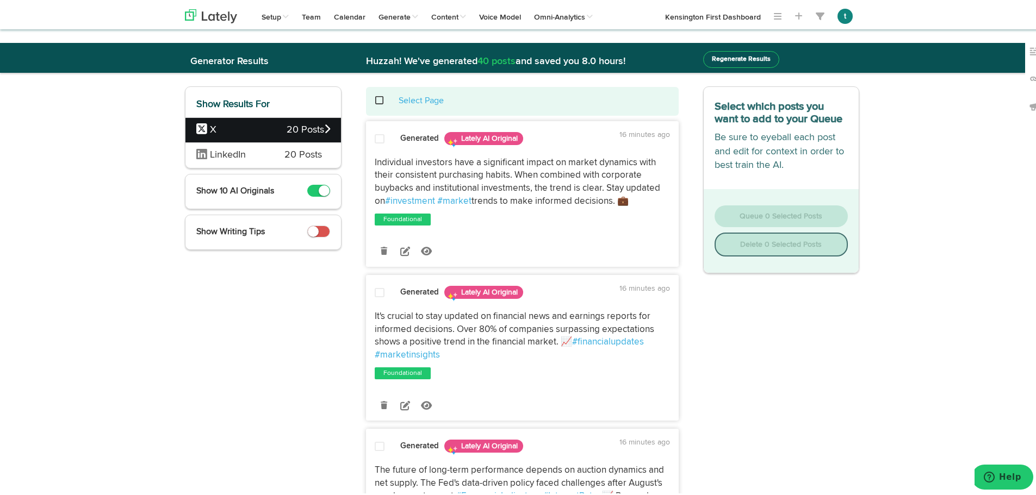
click at [324, 129] on icon at bounding box center [327, 127] width 6 height 10
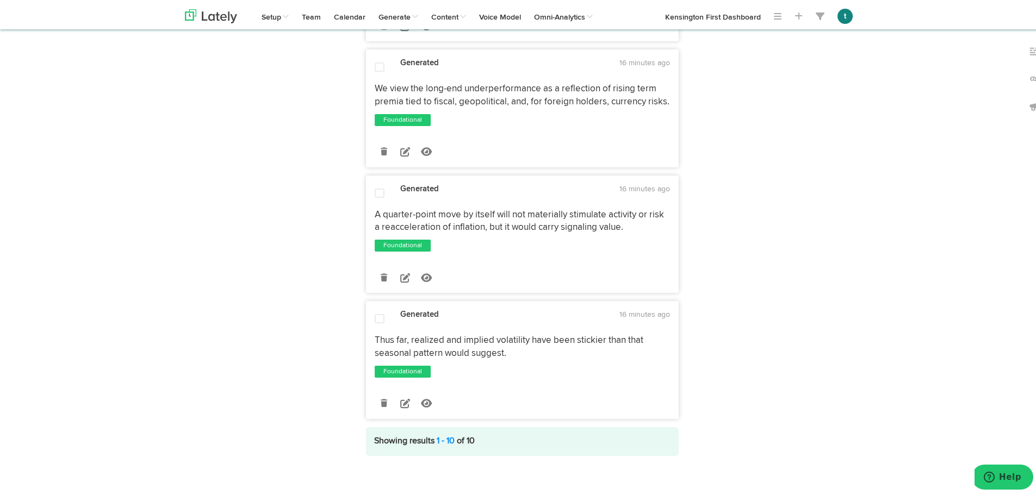
scroll to position [2547, 0]
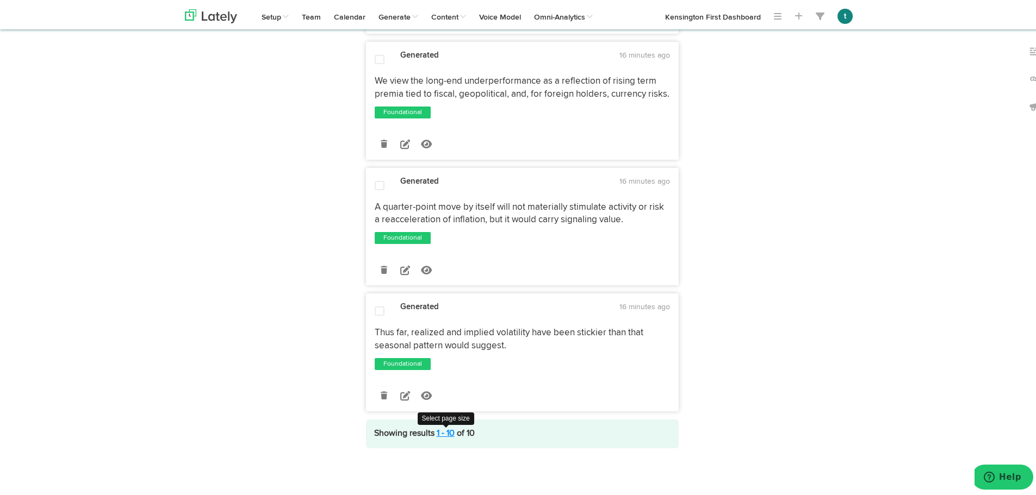
click at [444, 433] on link "1 - 10" at bounding box center [446, 432] width 18 height 9
click at [385, 382] on link "25" at bounding box center [399, 379] width 49 height 17
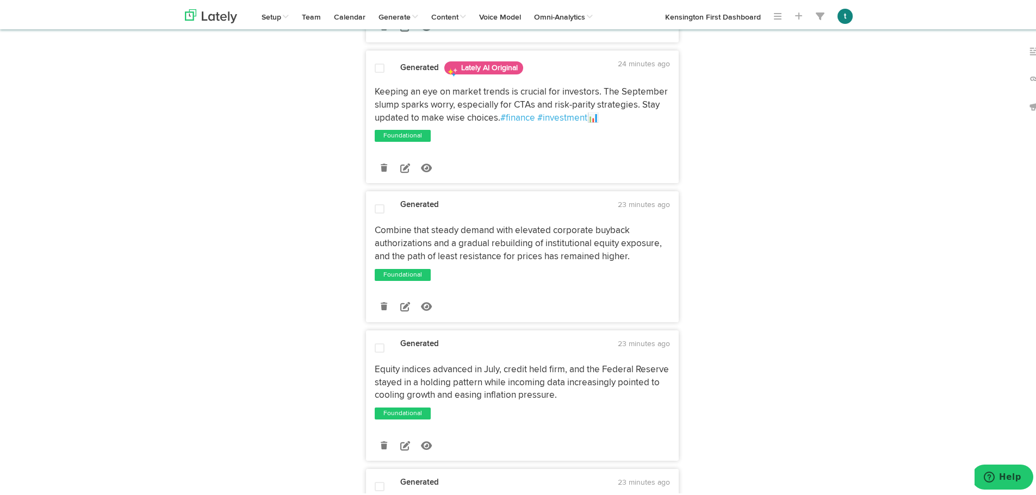
scroll to position [1417, 0]
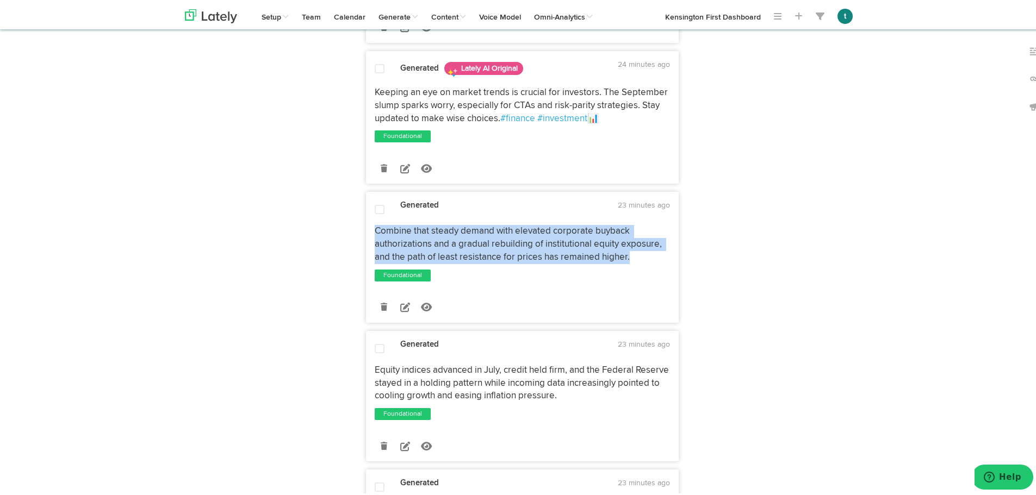
drag, startPoint x: 627, startPoint y: 267, endPoint x: 369, endPoint y: 239, distance: 259.2
click at [369, 239] on div "Combine that steady demand with elevated corporate buyback authorizations and a…" at bounding box center [523, 242] width 312 height 39
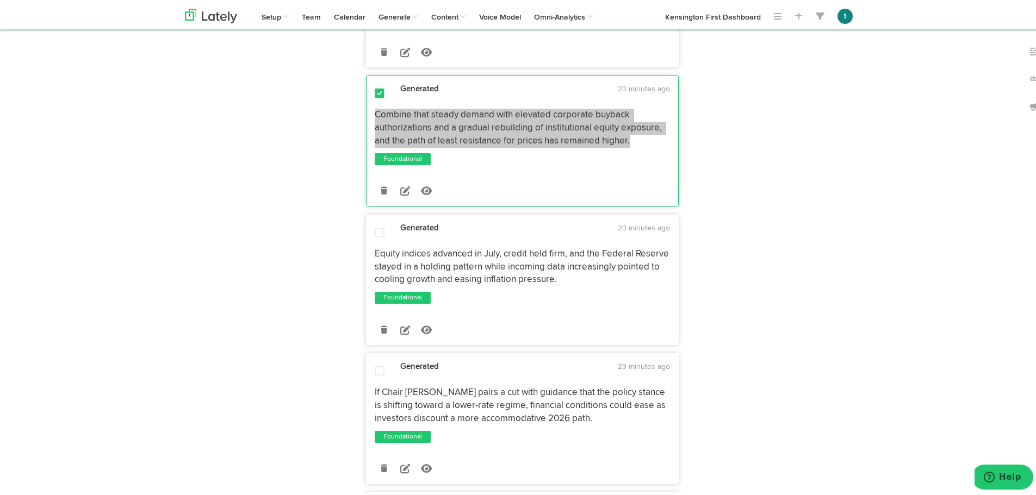
scroll to position [1545, 0]
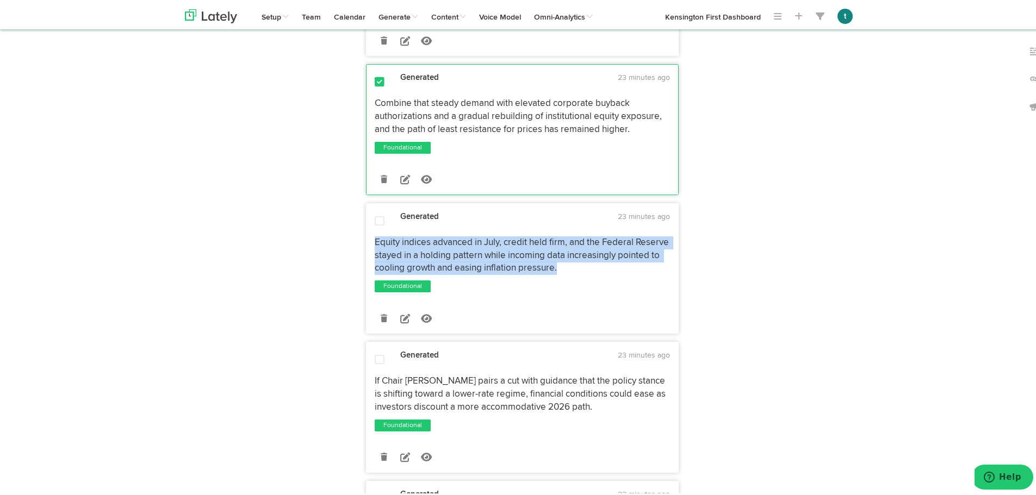
drag, startPoint x: 561, startPoint y: 279, endPoint x: 369, endPoint y: 257, distance: 193.8
click at [369, 257] on div "Equity indices advanced in July, credit held firm, and the Federal Reserve stay…" at bounding box center [523, 253] width 312 height 39
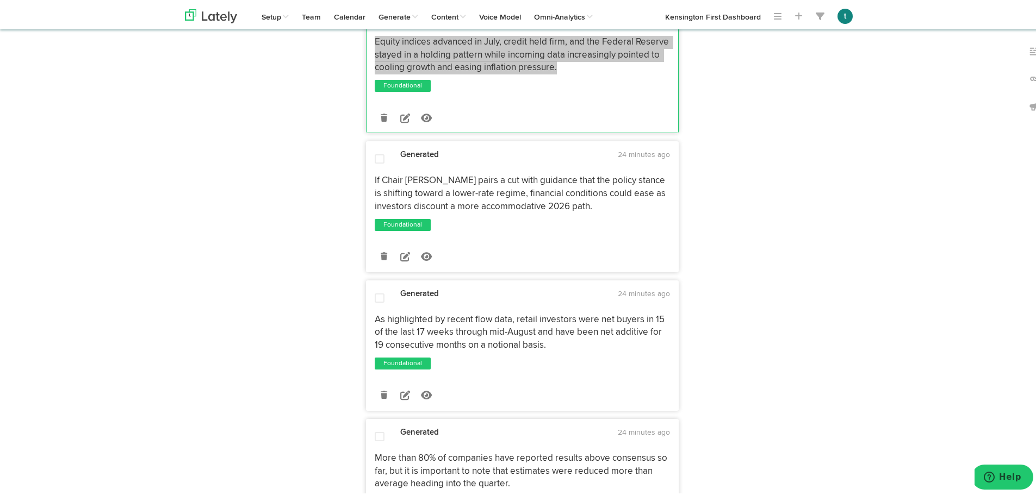
scroll to position [1746, 0]
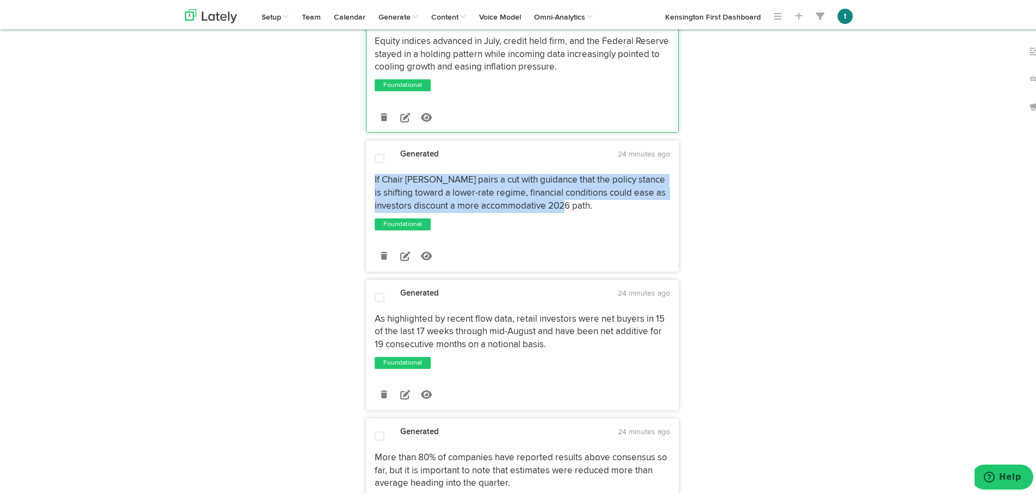
drag, startPoint x: 573, startPoint y: 212, endPoint x: 366, endPoint y: 191, distance: 207.7
click at [367, 191] on div "If Chair [PERSON_NAME] pairs a cut with guidance that the policy stance is shif…" at bounding box center [523, 191] width 312 height 39
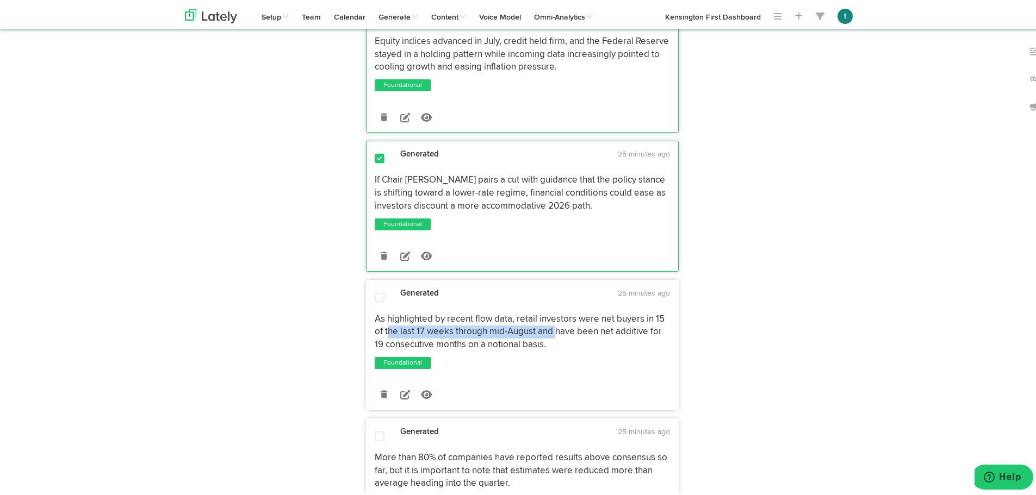
drag, startPoint x: 553, startPoint y: 345, endPoint x: 385, endPoint y: 338, distance: 168.7
click at [385, 338] on span "As highlighted by recent flow data, retail investors were net buyers in 15 of t…" at bounding box center [521, 330] width 292 height 35
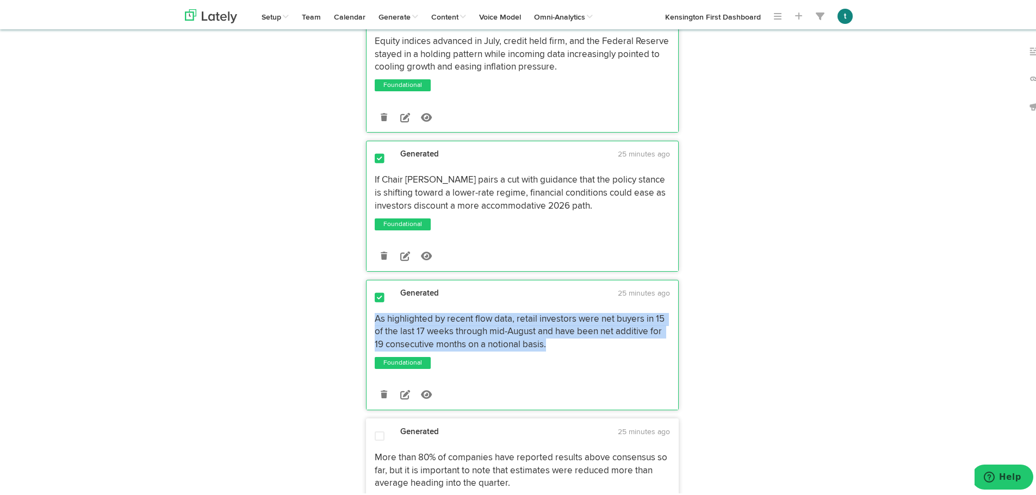
drag, startPoint x: 552, startPoint y: 352, endPoint x: 362, endPoint y: 329, distance: 191.3
click at [366, 329] on div "Generated 25 minutes ago As highlighted by recent flow data, retail investors w…" at bounding box center [522, 343] width 313 height 131
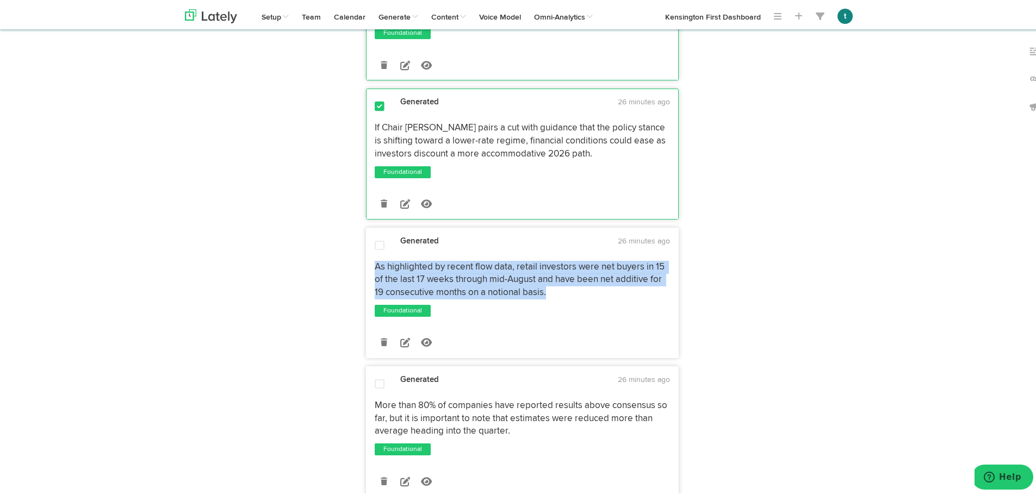
drag, startPoint x: 523, startPoint y: 296, endPoint x: 361, endPoint y: 272, distance: 163.2
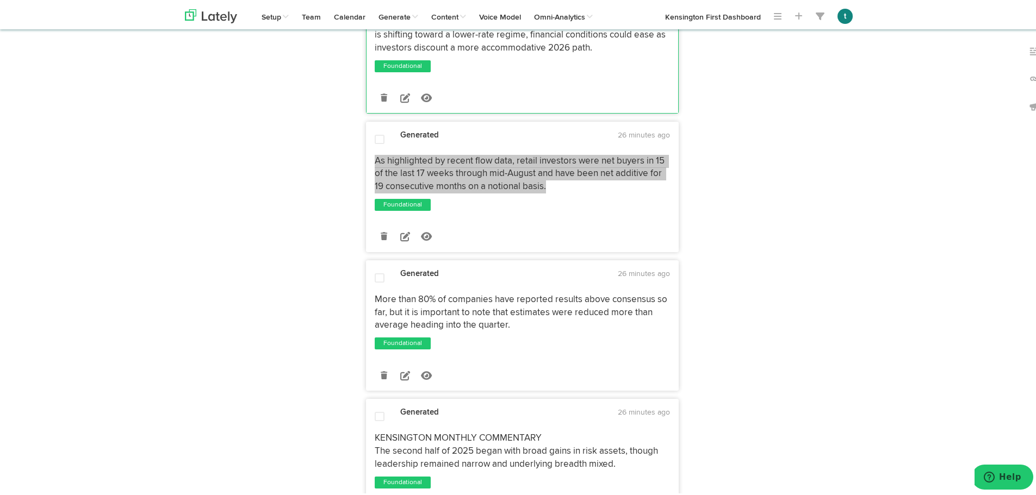
scroll to position [1908, 0]
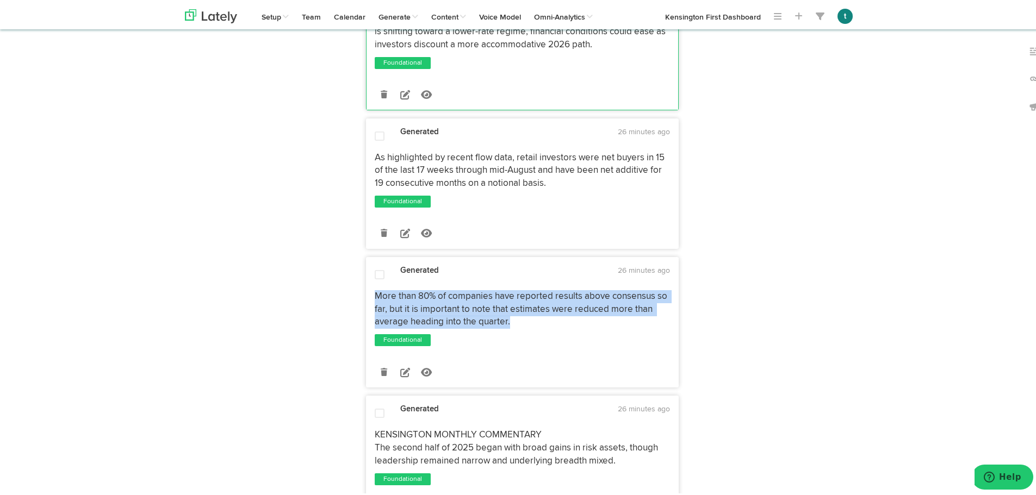
drag, startPoint x: 525, startPoint y: 331, endPoint x: 357, endPoint y: 310, distance: 169.9
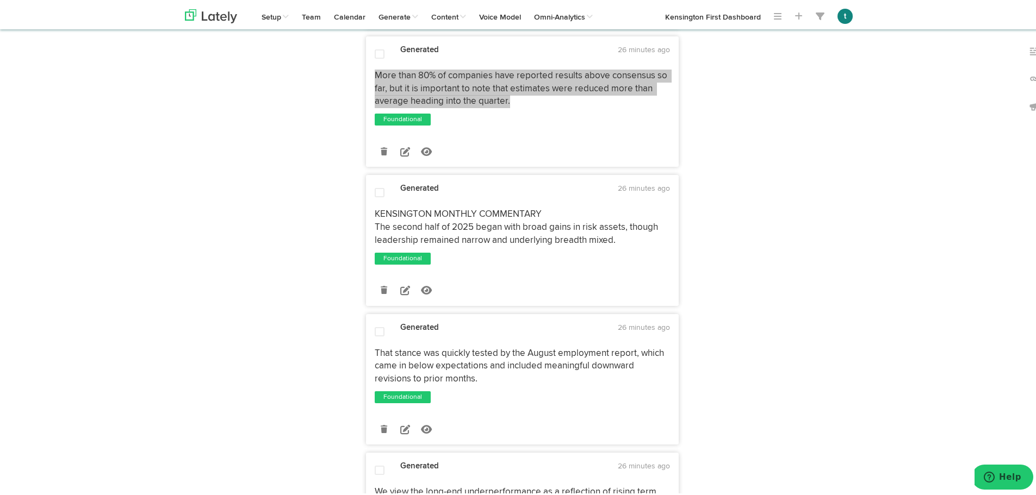
scroll to position [2129, 0]
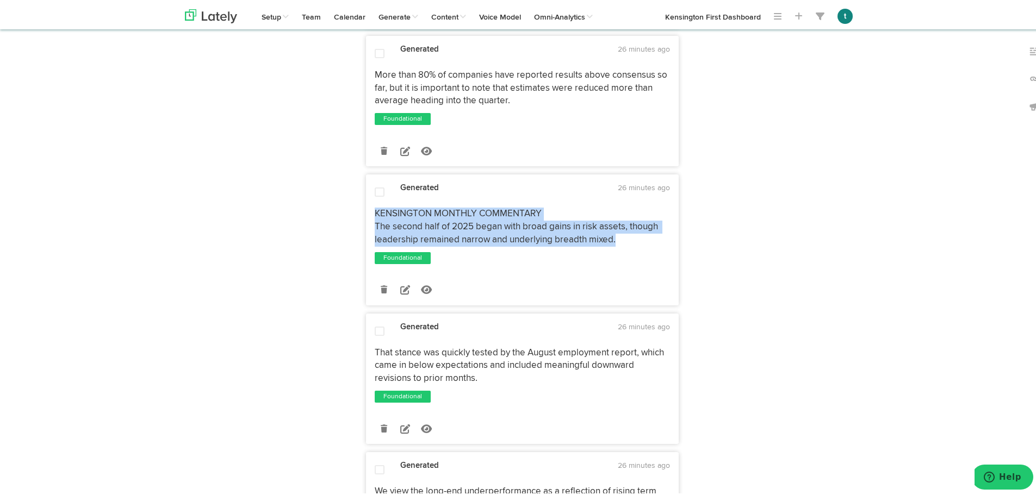
drag, startPoint x: 617, startPoint y: 250, endPoint x: 360, endPoint y: 225, distance: 257.9
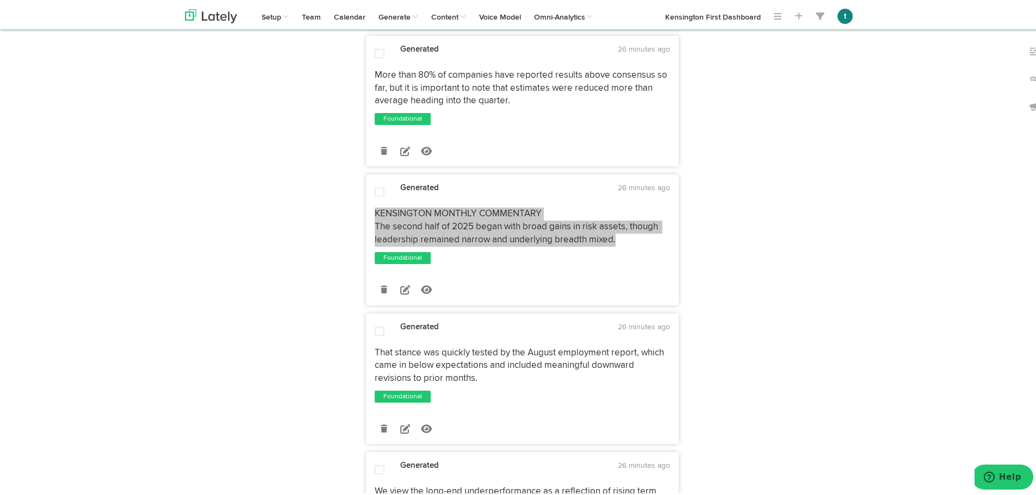
scroll to position [2346, 0]
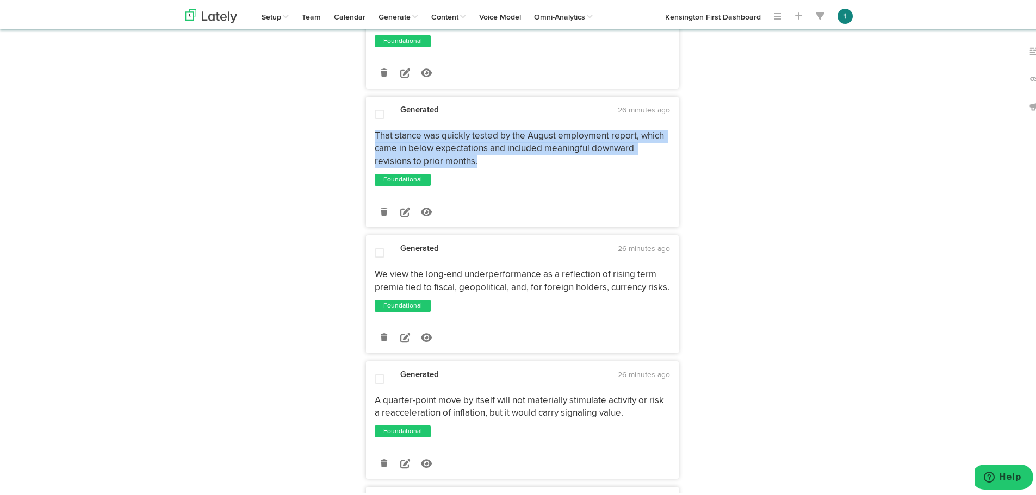
drag, startPoint x: 495, startPoint y: 172, endPoint x: 367, endPoint y: 140, distance: 132.3
click at [367, 140] on div "That stance was quickly tested by the August employment report, which came in b…" at bounding box center [523, 147] width 312 height 39
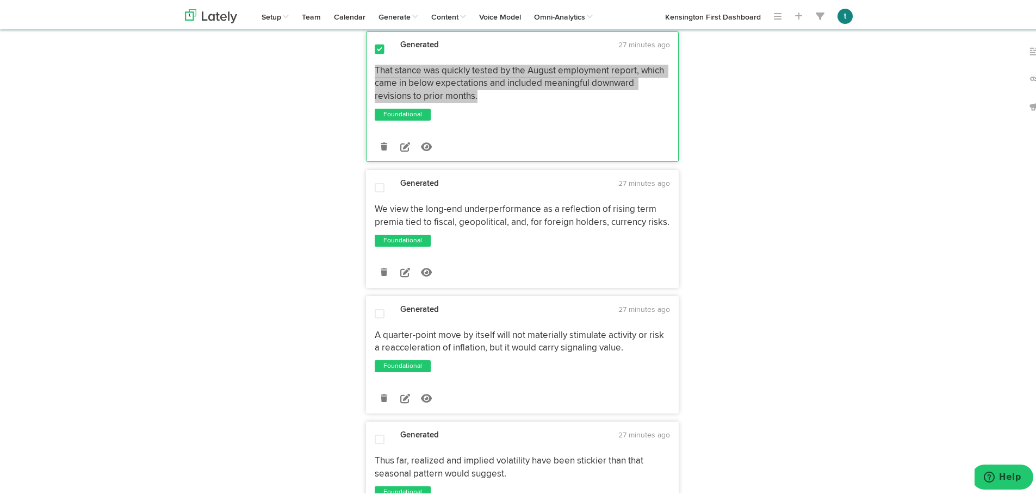
scroll to position [2416, 0]
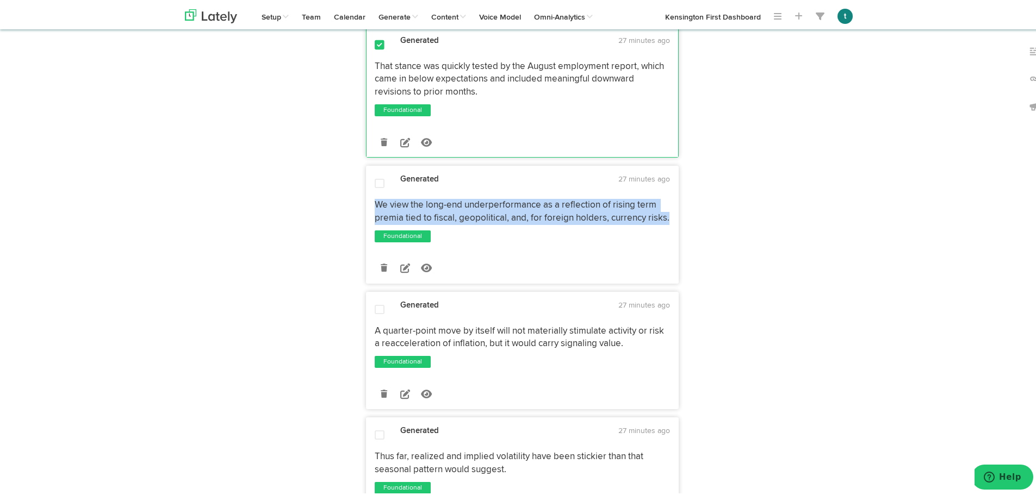
drag, startPoint x: 664, startPoint y: 224, endPoint x: 367, endPoint y: 208, distance: 297.4
click at [367, 208] on div "We view the long-end underperformance as a reflection of rising term premia tie…" at bounding box center [523, 210] width 312 height 26
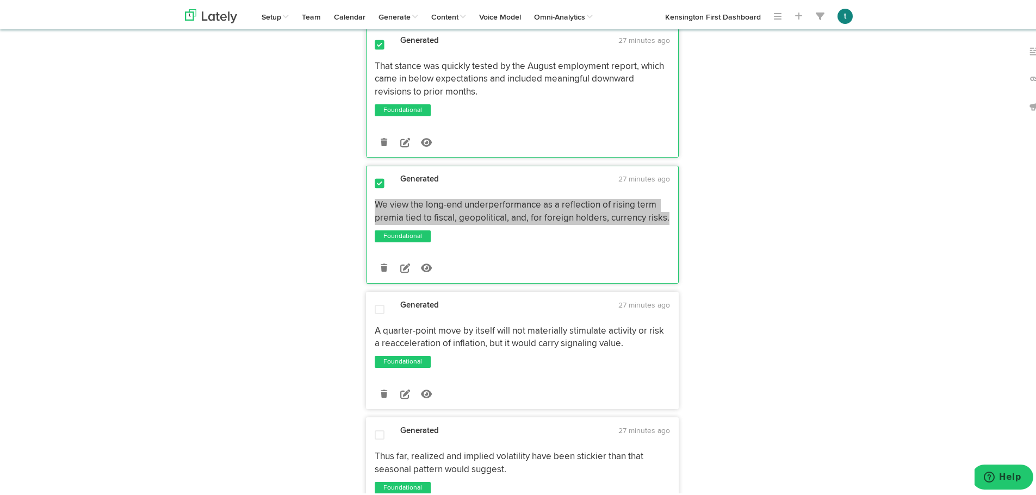
scroll to position [2547, 0]
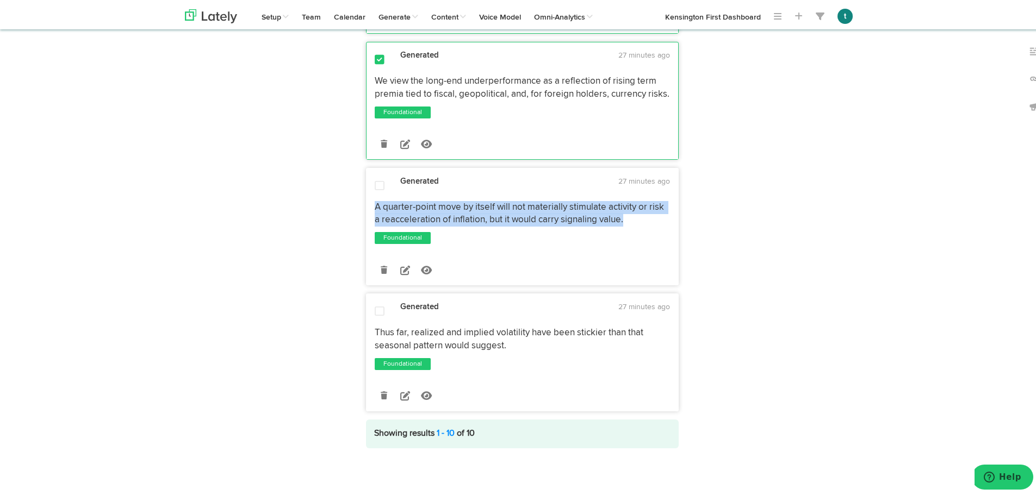
drag, startPoint x: 637, startPoint y: 220, endPoint x: 367, endPoint y: 208, distance: 270.6
click at [367, 208] on div "A quarter-point move by itself will not materially stimulate activity or risk a…" at bounding box center [523, 212] width 312 height 26
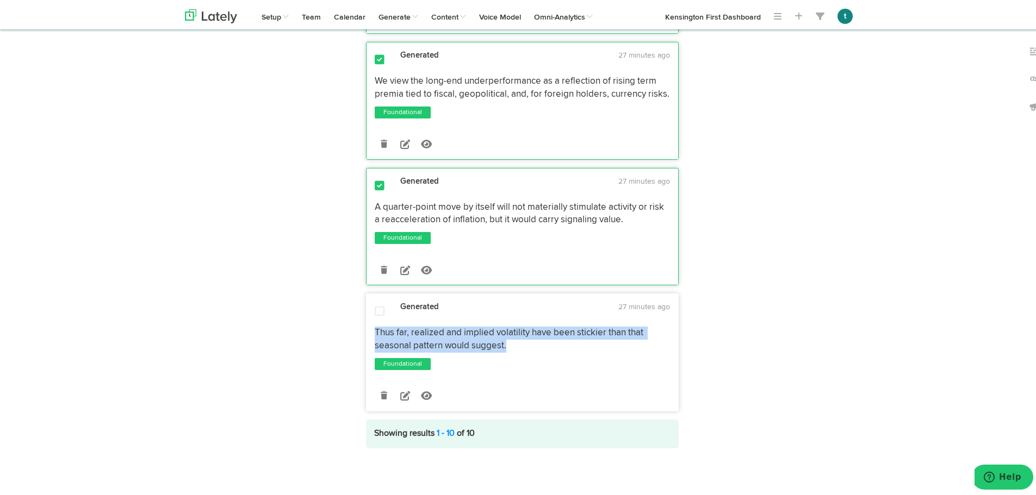
drag, startPoint x: 517, startPoint y: 346, endPoint x: 363, endPoint y: 330, distance: 154.2
click at [367, 330] on div "Thus far, realized and implied volatility have been stickier than that seasonal…" at bounding box center [523, 338] width 312 height 26
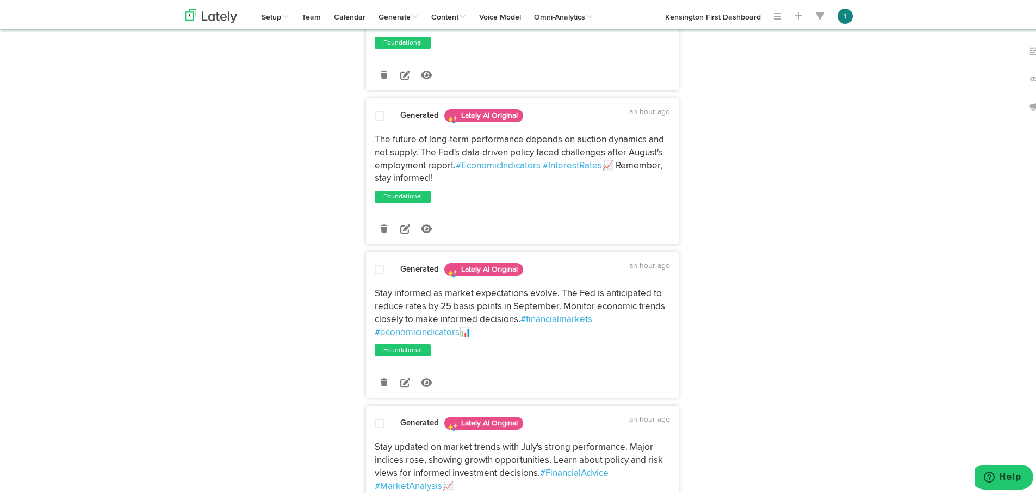
scroll to position [0, 0]
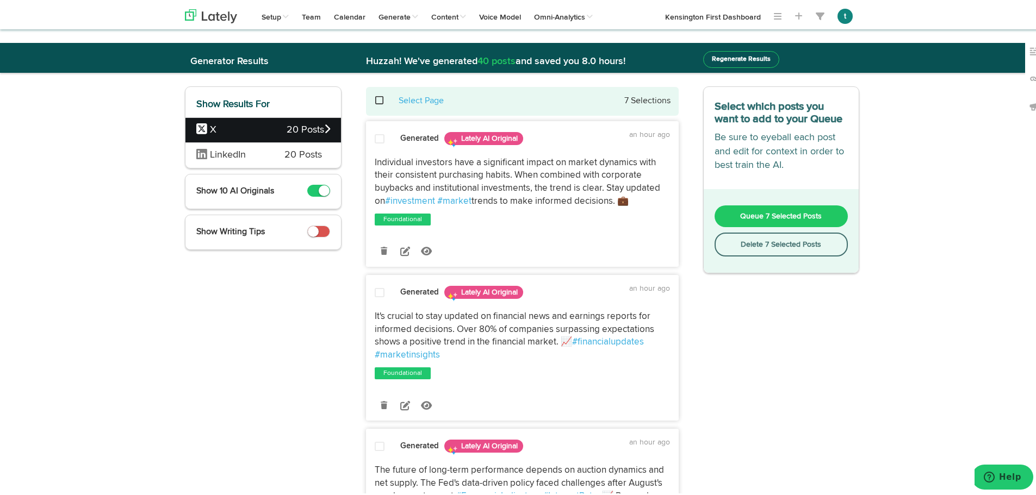
click at [217, 153] on span "LinkedIn" at bounding box center [228, 153] width 36 height 10
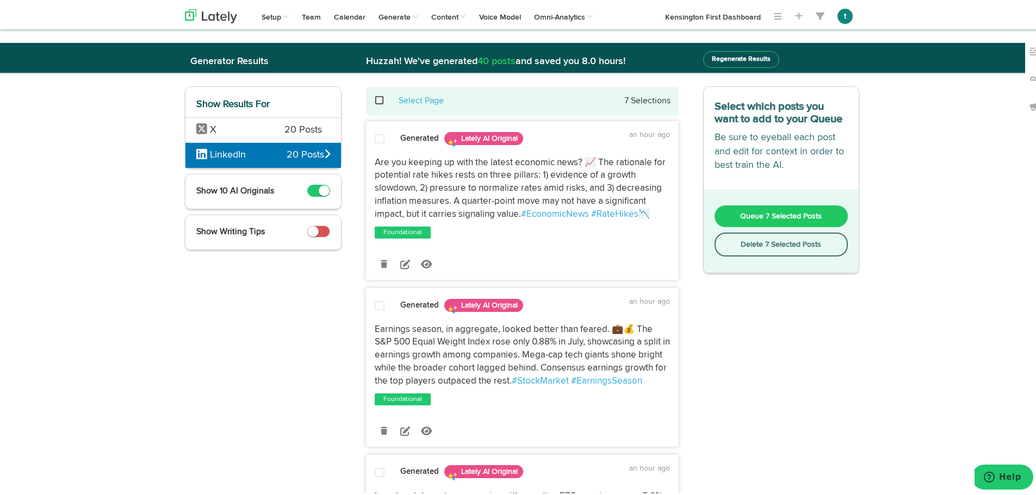
click at [377, 98] on span at bounding box center [385, 98] width 22 height 1
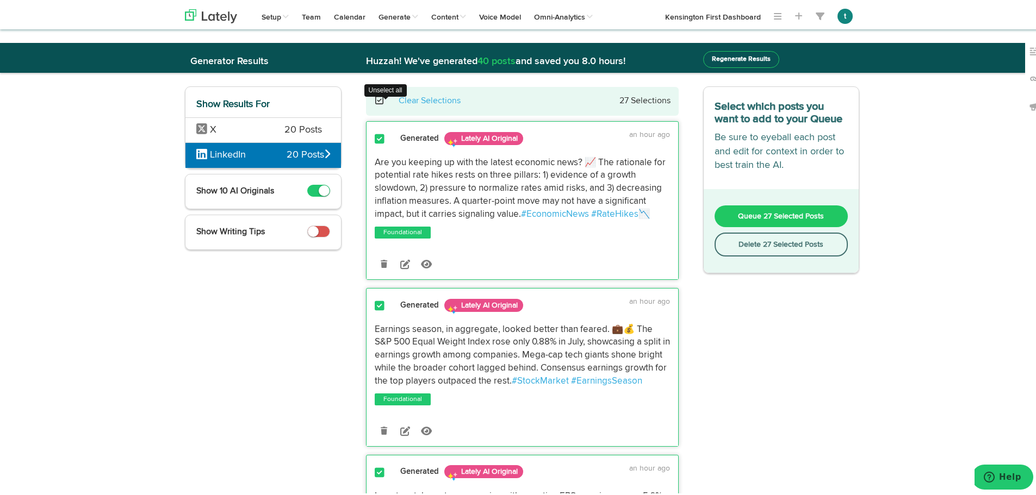
click at [377, 98] on span at bounding box center [385, 98] width 22 height 1
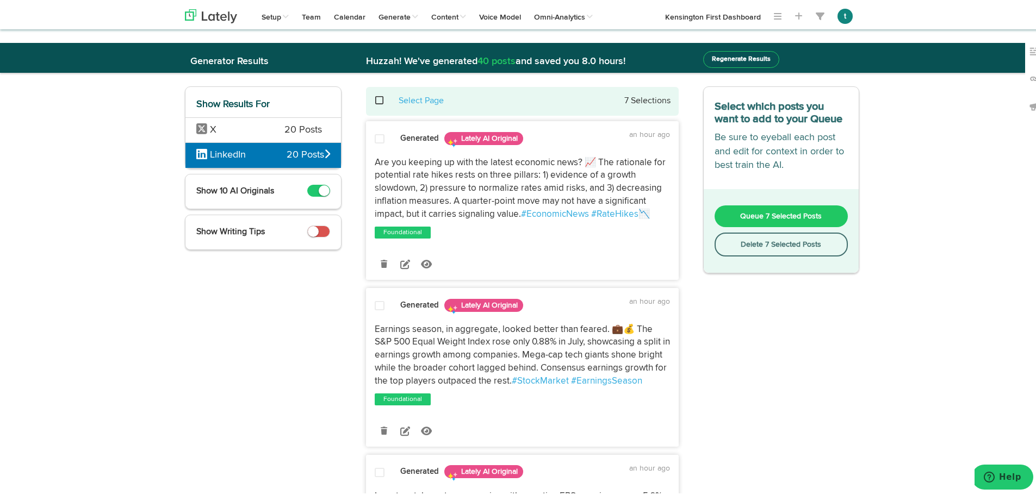
drag, startPoint x: 649, startPoint y: 208, endPoint x: 371, endPoint y: 161, distance: 281.9
click at [375, 161] on p "Are you keeping up with the latest economic news? 📈 The rationale for potential…" at bounding box center [522, 186] width 295 height 65
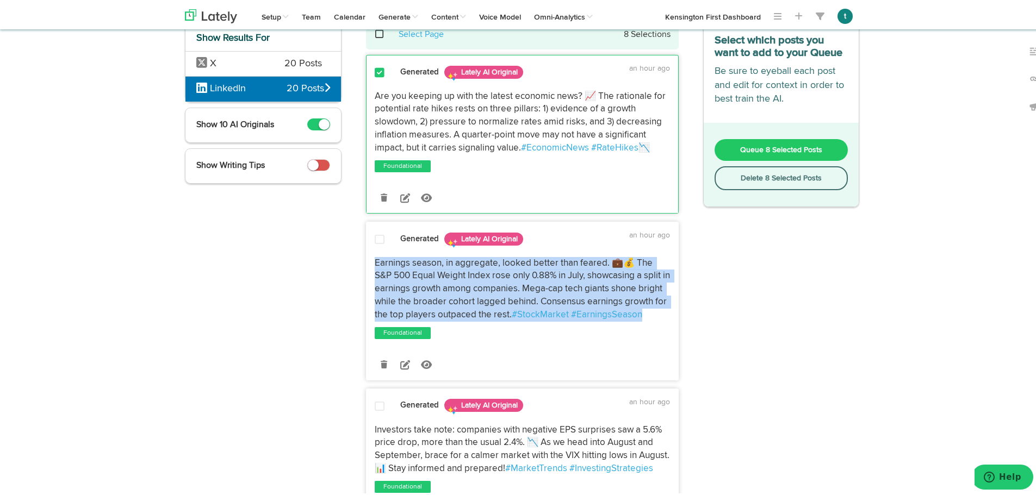
drag, startPoint x: 504, startPoint y: 329, endPoint x: 357, endPoint y: 259, distance: 162.8
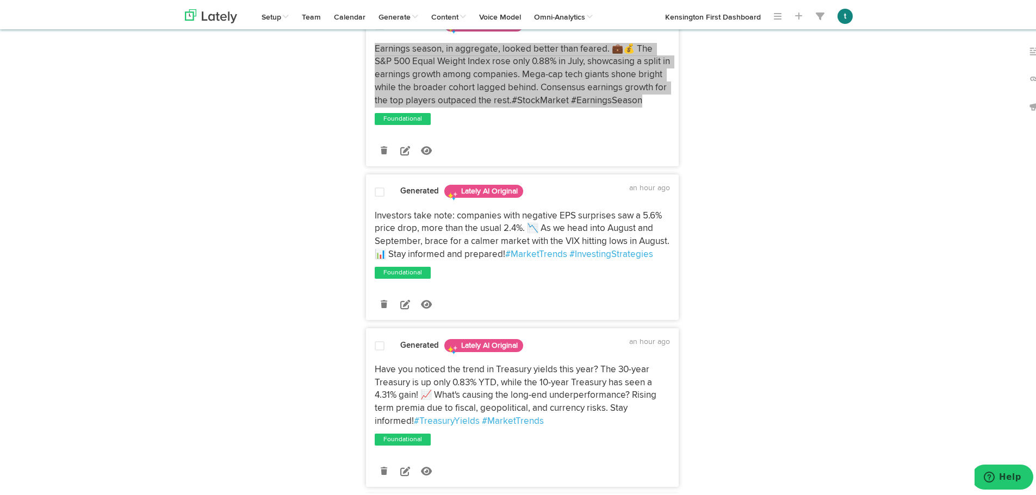
scroll to position [282, 0]
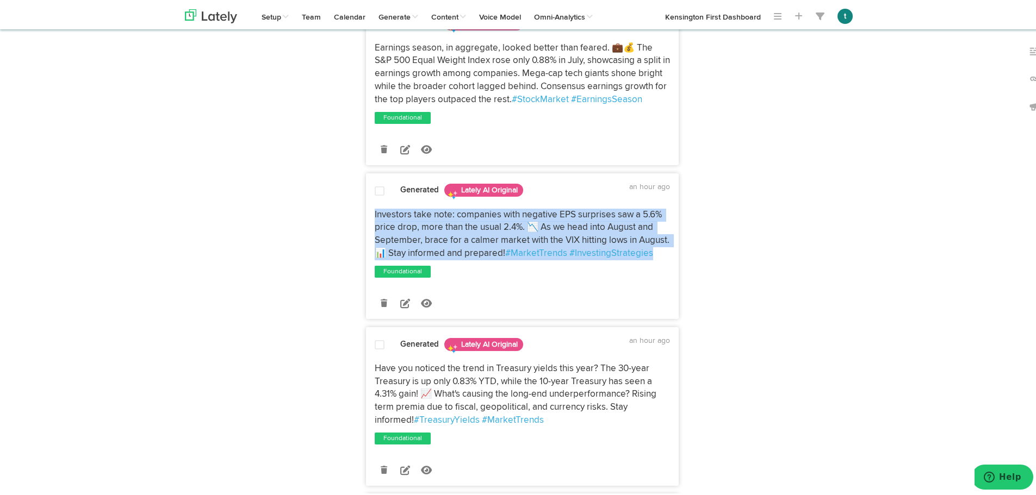
drag, startPoint x: 660, startPoint y: 263, endPoint x: 369, endPoint y: 223, distance: 293.1
click at [369, 223] on div "Investors take note: companies with negative EPS surprises saw a 5.6% price dro…" at bounding box center [523, 233] width 312 height 52
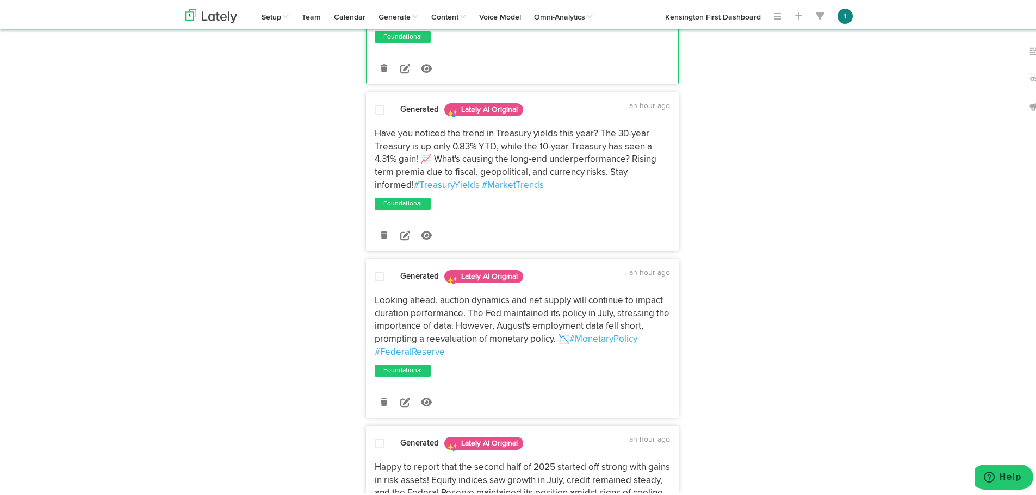
scroll to position [517, 0]
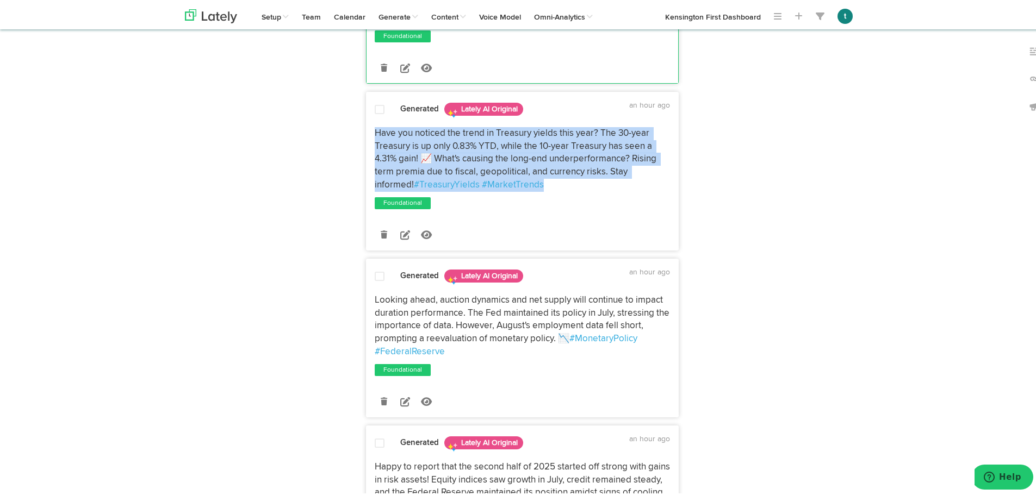
drag, startPoint x: 524, startPoint y: 197, endPoint x: 369, endPoint y: 143, distance: 163.6
click at [369, 143] on div "Have you noticed the trend in Treasury yields this year? The 30-year Treasury i…" at bounding box center [523, 157] width 312 height 65
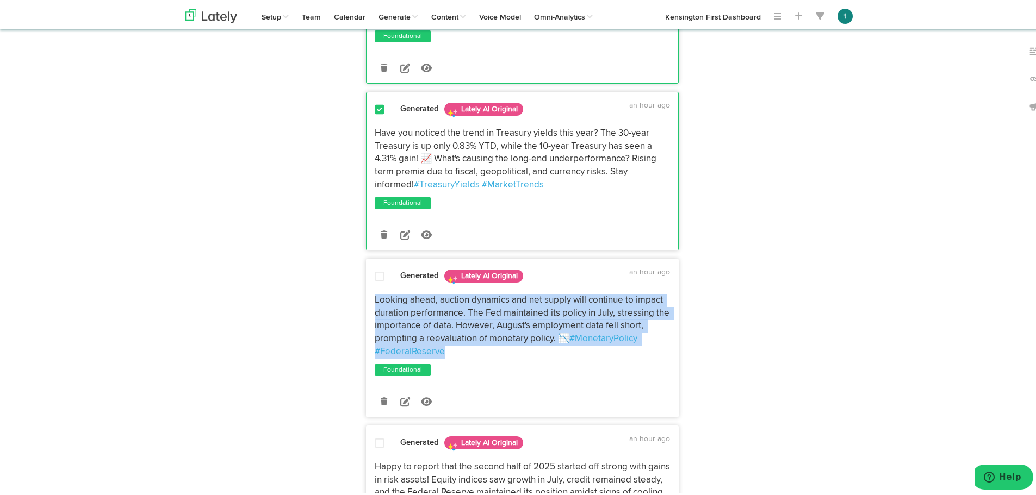
drag, startPoint x: 391, startPoint y: 323, endPoint x: 358, endPoint y: 305, distance: 36.5
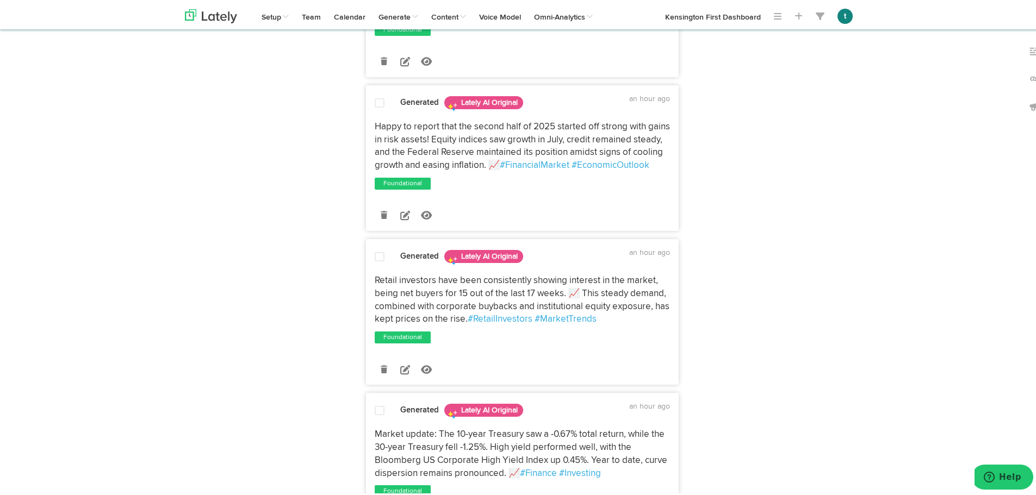
scroll to position [863, 0]
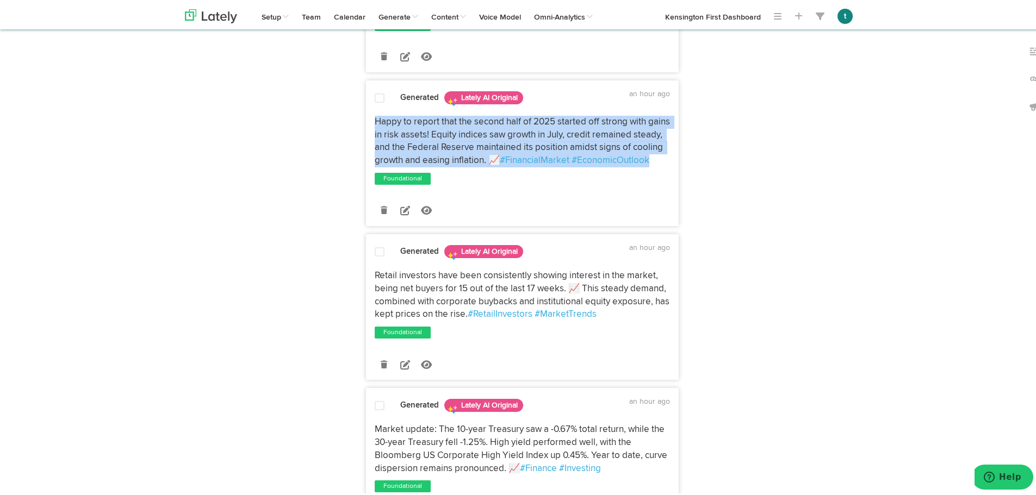
drag, startPoint x: 412, startPoint y: 164, endPoint x: 364, endPoint y: 137, distance: 55.8
click at [367, 137] on div "Happy to report that the second half of 2025 started off strong with gains in r…" at bounding box center [523, 140] width 312 height 52
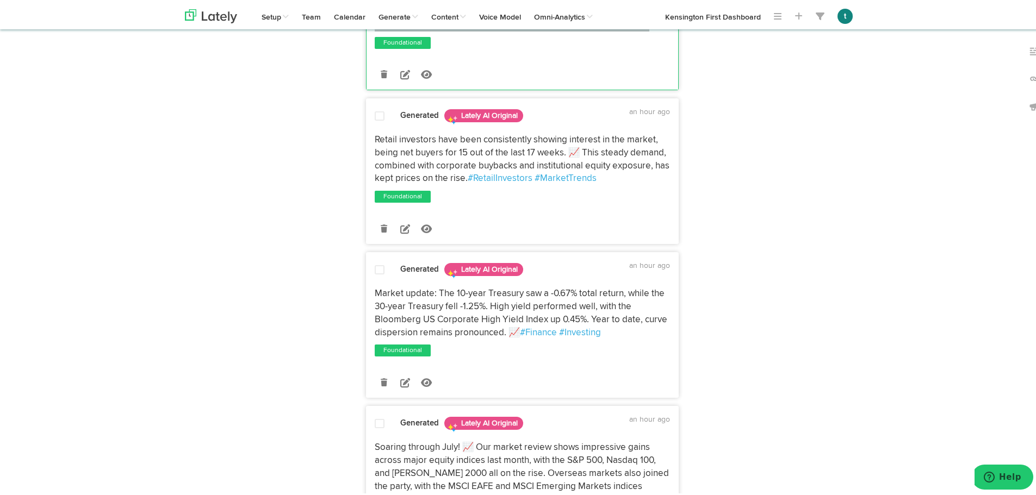
scroll to position [1003, 0]
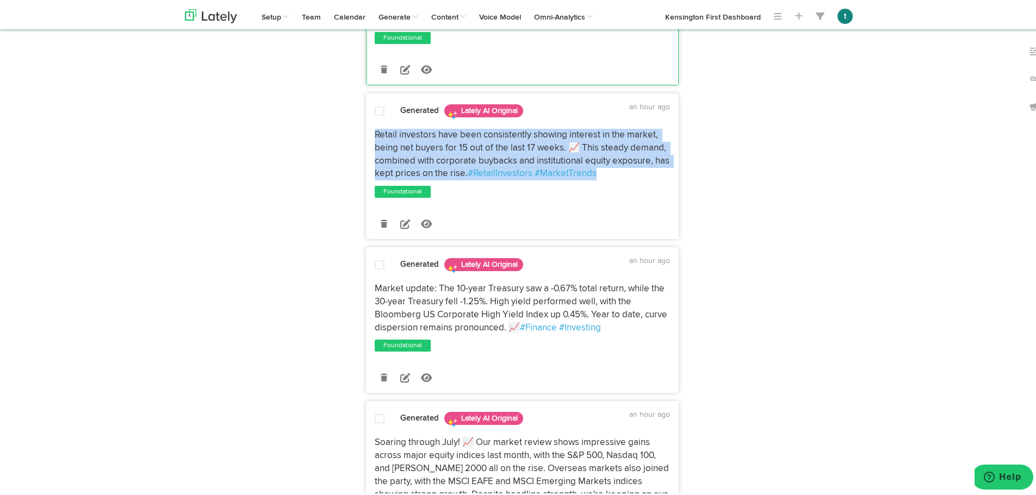
drag, startPoint x: 603, startPoint y: 195, endPoint x: 365, endPoint y: 160, distance: 240.7
click at [367, 160] on div "Retail investors have been consistently showing interest in the market, being n…" at bounding box center [523, 153] width 312 height 52
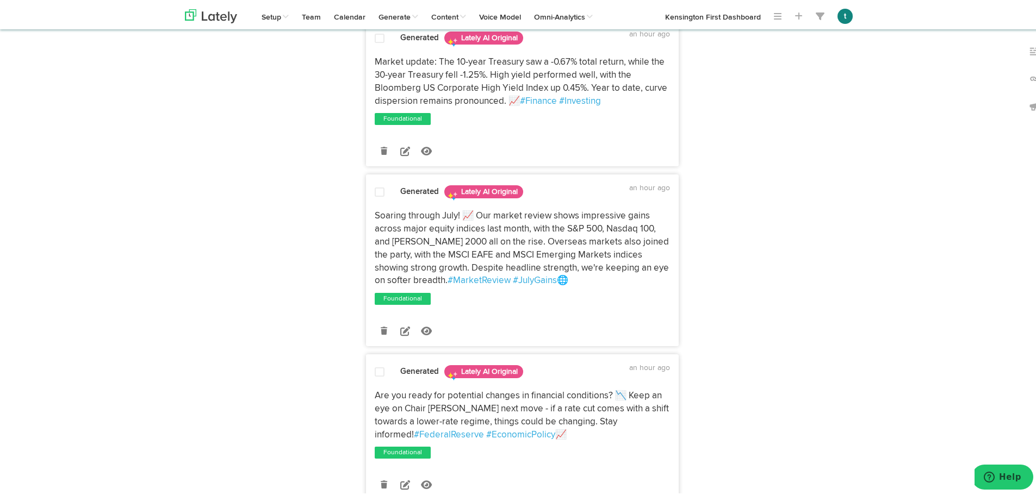
scroll to position [1231, 0]
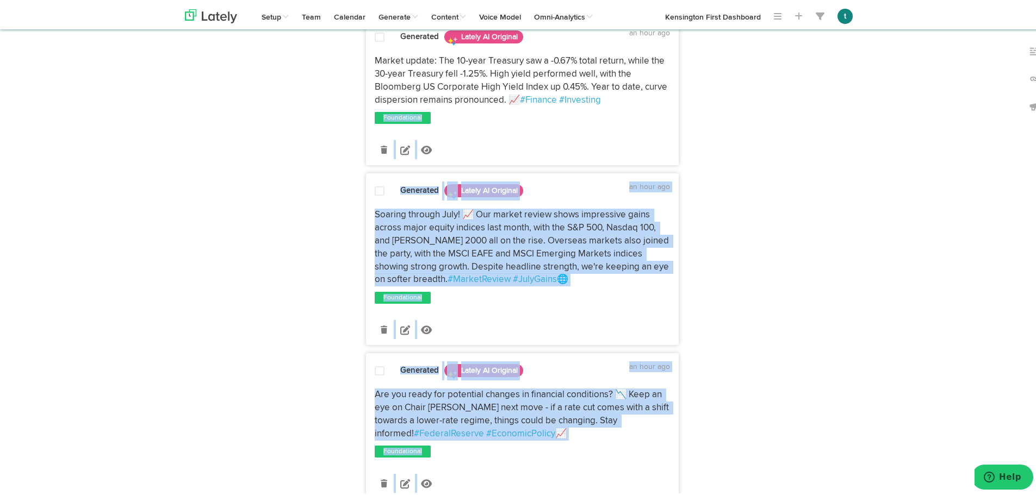
drag, startPoint x: 618, startPoint y: 121, endPoint x: 351, endPoint y: 73, distance: 270.7
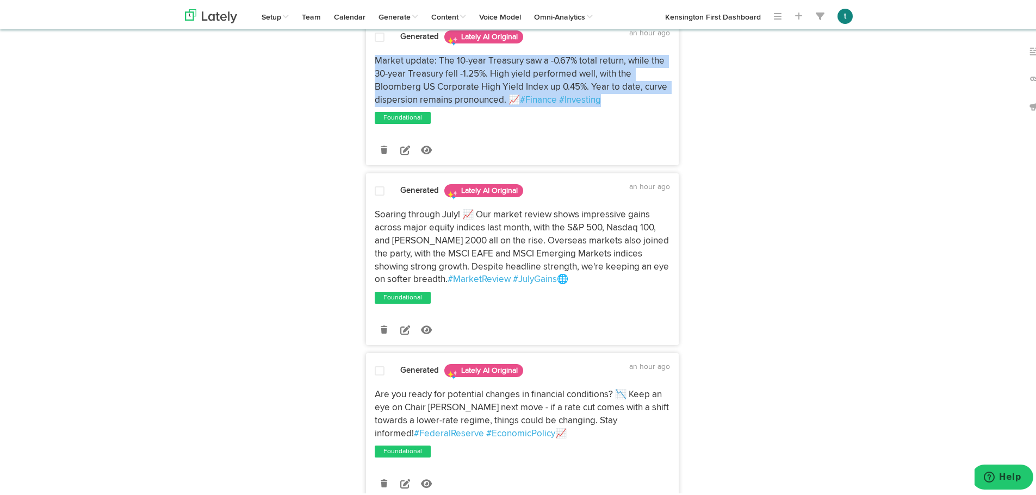
drag, startPoint x: 617, startPoint y: 128, endPoint x: 369, endPoint y: 85, distance: 251.2
click at [369, 85] on div "Market update: The 10-year Treasury saw a -0.67% total return, while the 30-yea…" at bounding box center [523, 79] width 312 height 52
drag, startPoint x: 551, startPoint y: 303, endPoint x: 364, endPoint y: 237, distance: 198.3
click at [367, 237] on div "Soaring through July! 📈 Our market review shows impressive gains across major e…" at bounding box center [523, 246] width 312 height 78
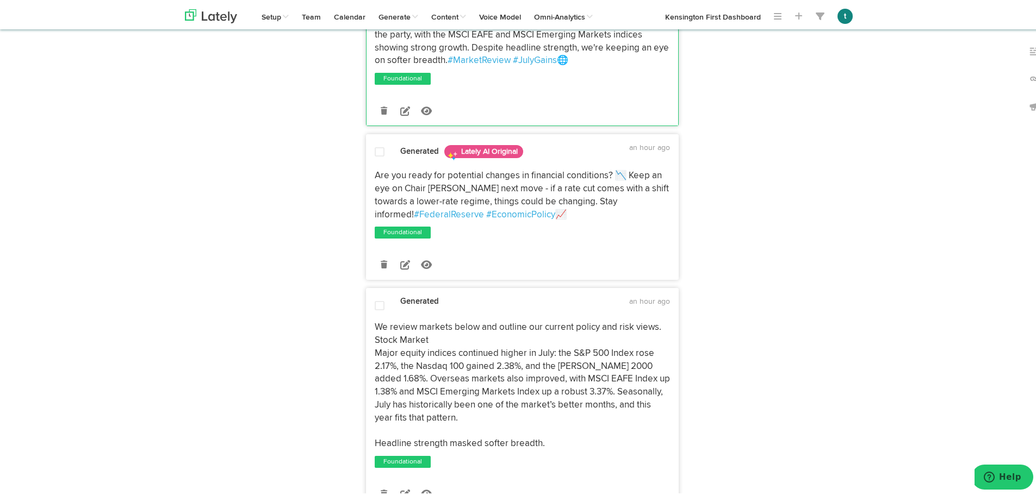
scroll to position [1453, 0]
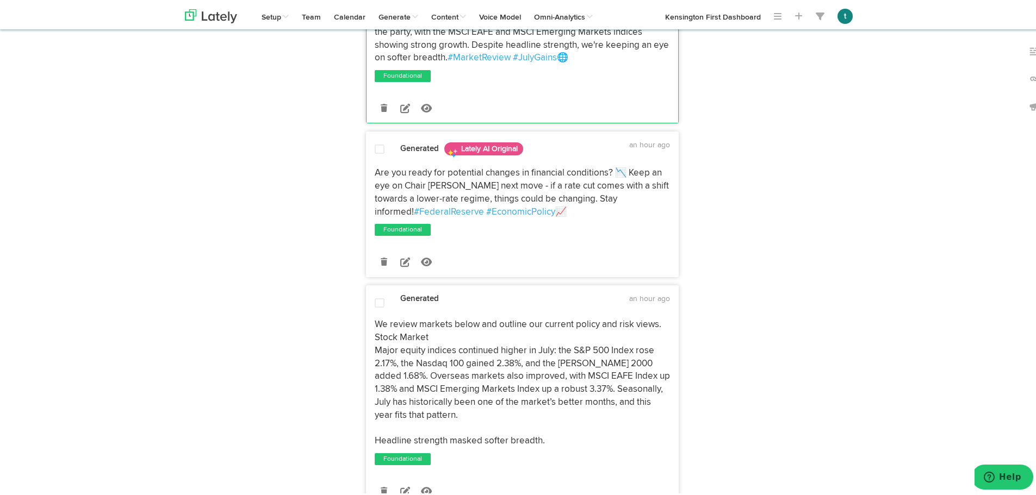
drag, startPoint x: 540, startPoint y: 233, endPoint x: 369, endPoint y: 197, distance: 175.2
click at [369, 197] on div "Are you ready for potential changes in financial conditions? 📉 Keep an eye on C…" at bounding box center [523, 191] width 312 height 52
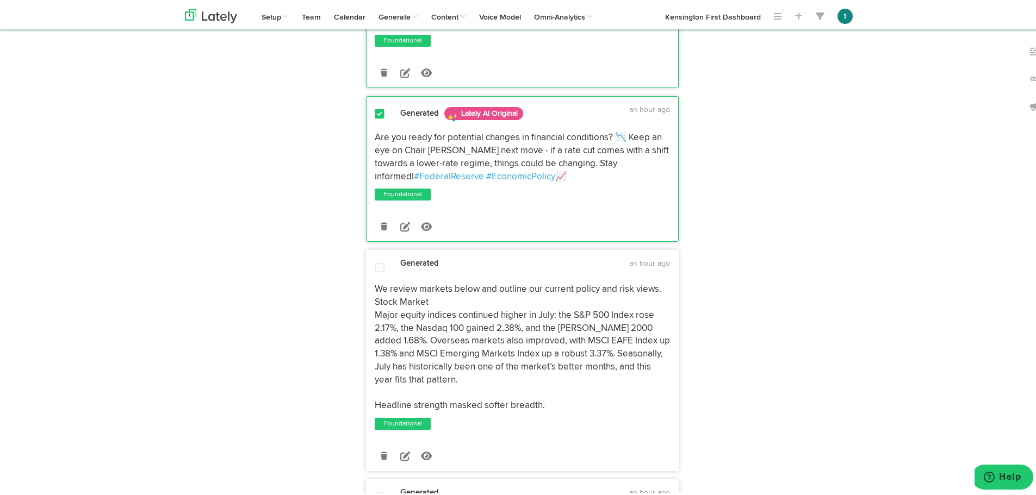
scroll to position [1487, 0]
